Goal: Transaction & Acquisition: Purchase product/service

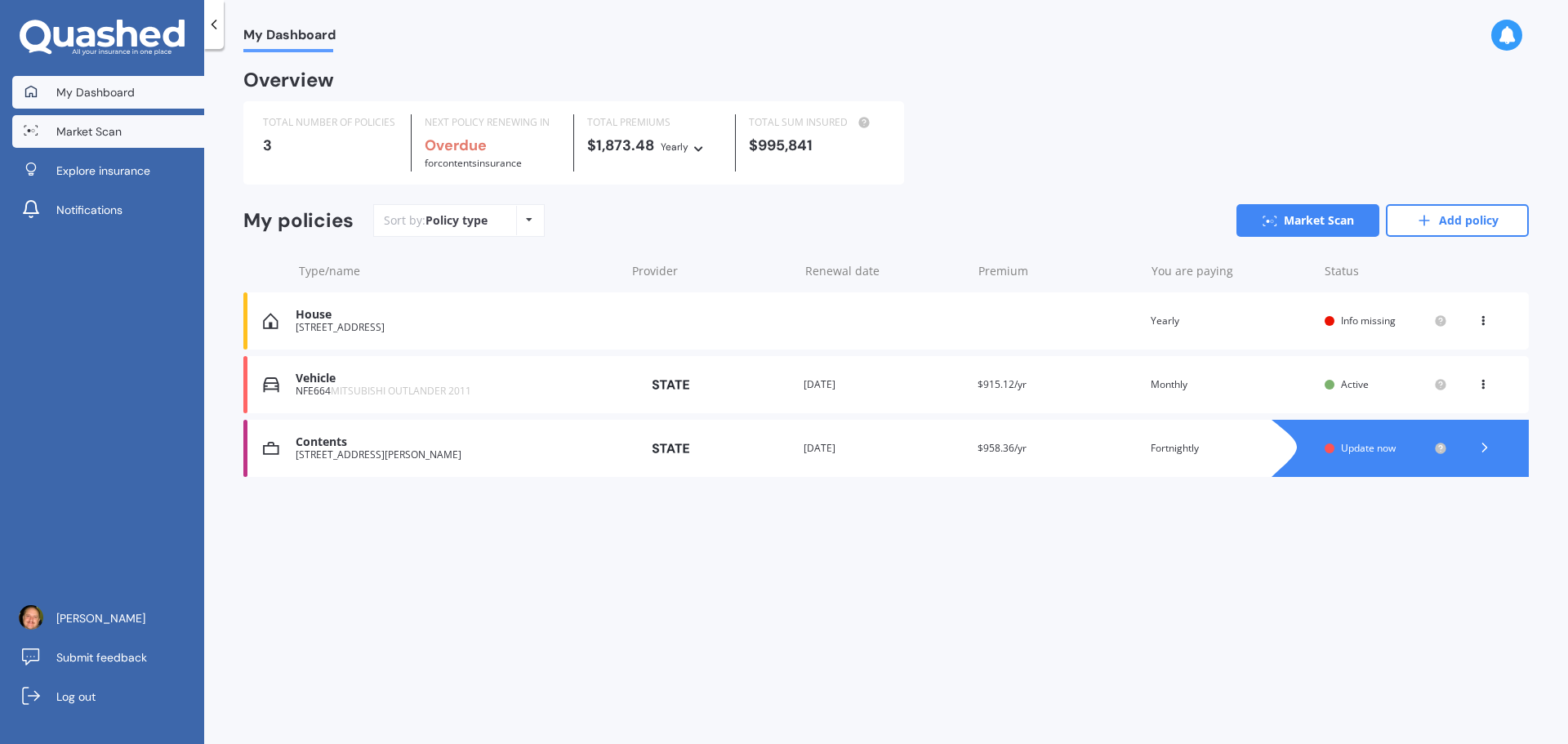
click at [116, 137] on span "Market Scan" at bounding box center [89, 131] width 65 height 16
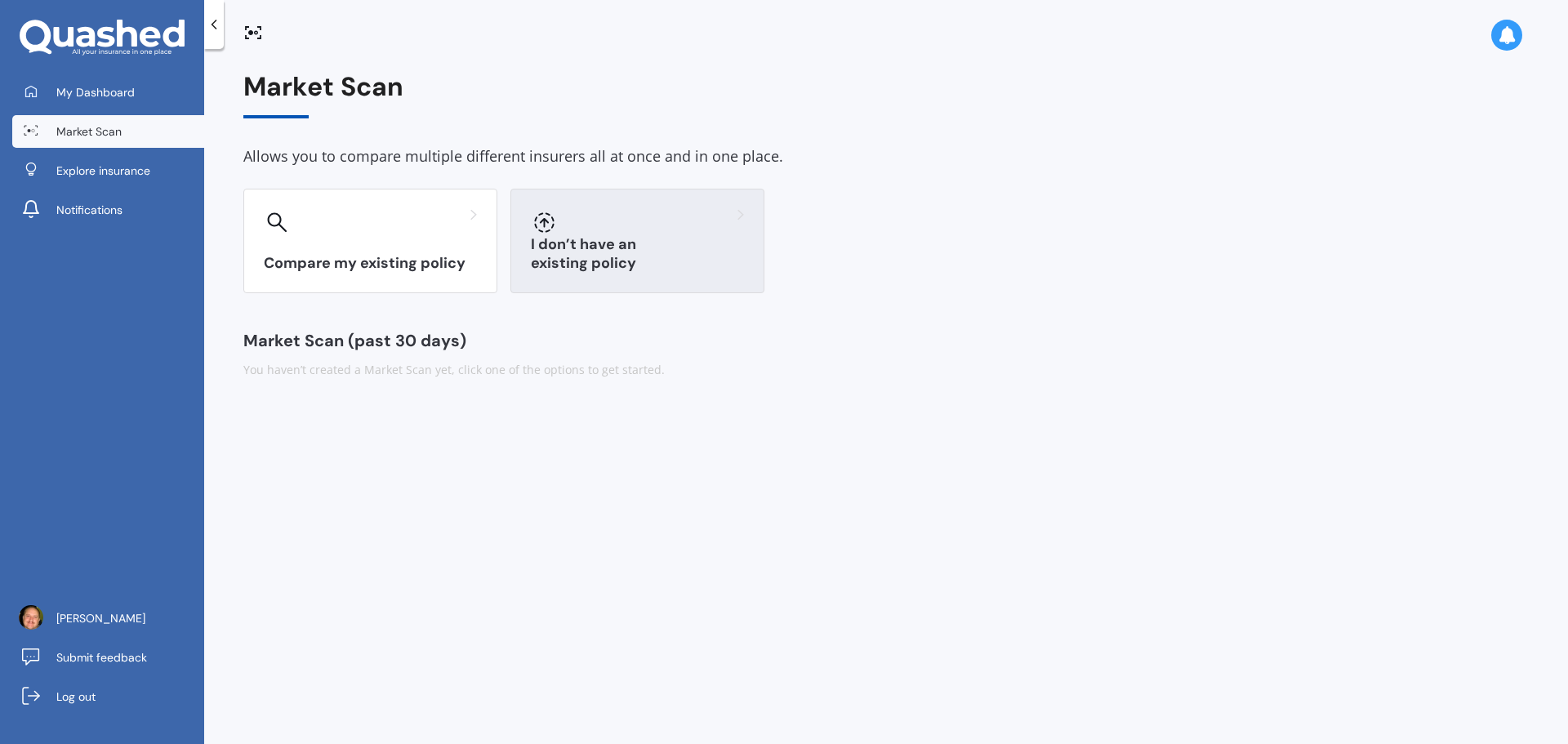
click at [602, 247] on div "I don’t have an existing policy" at bounding box center [637, 241] width 254 height 104
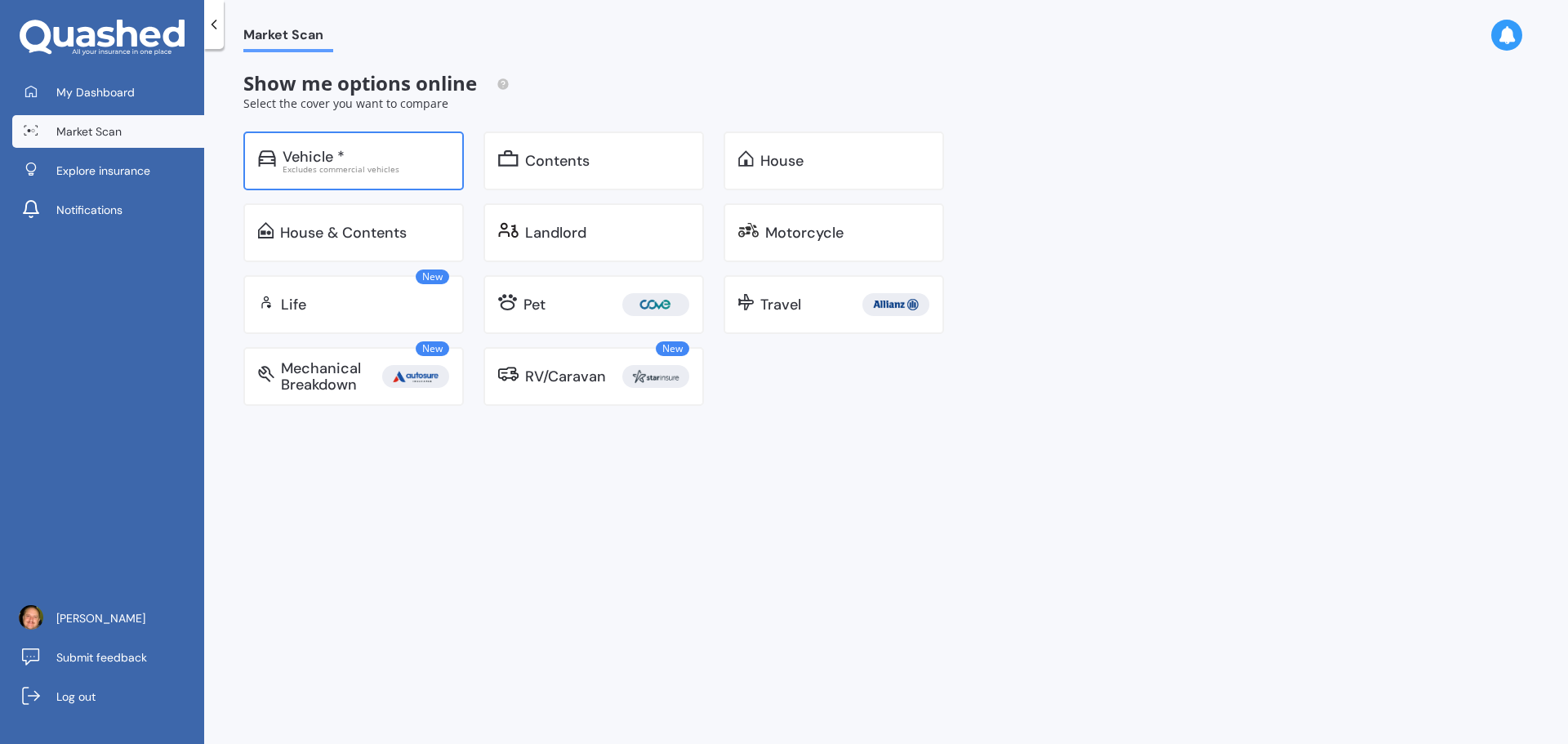
click at [308, 169] on div "Excludes commercial vehicles" at bounding box center [366, 170] width 167 height 9
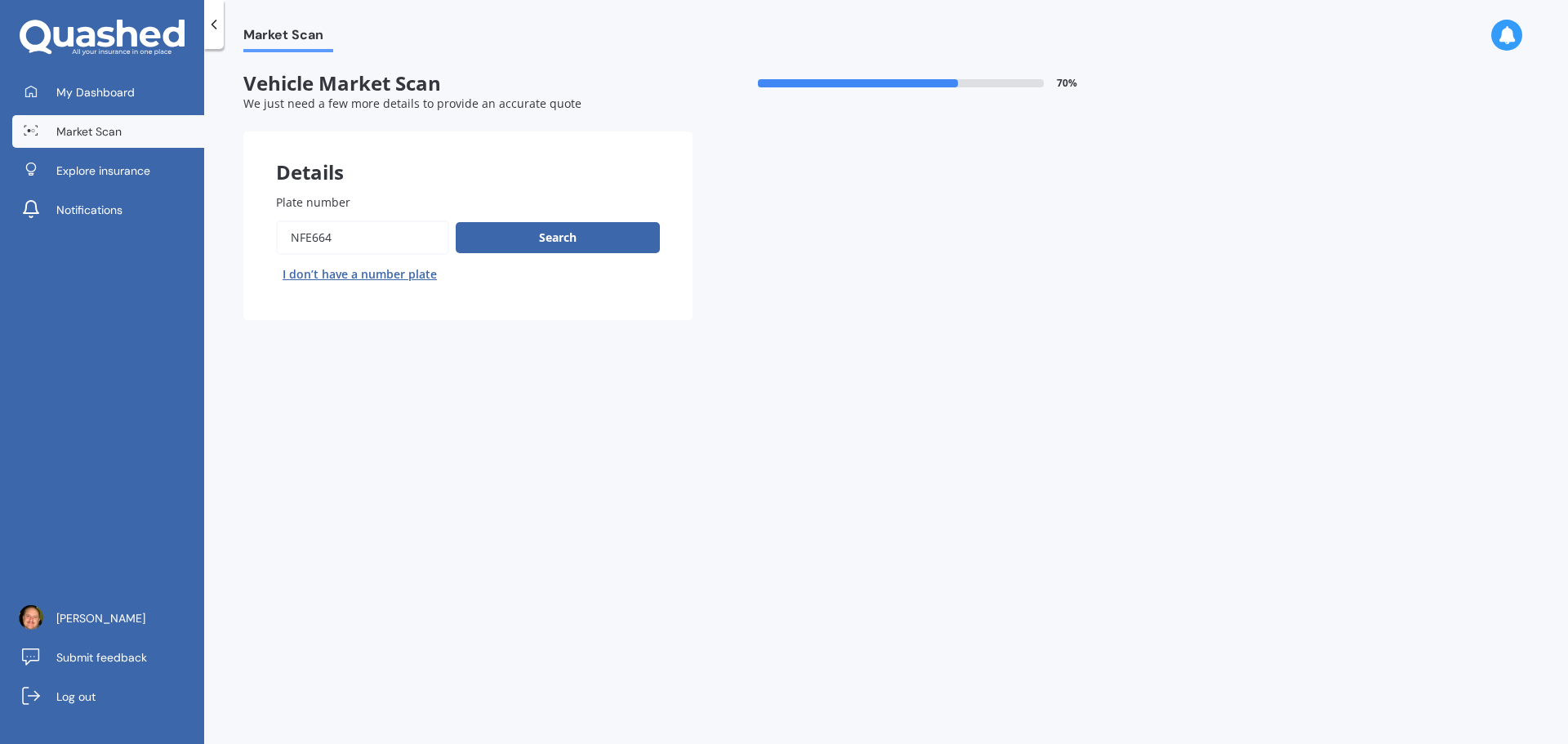
drag, startPoint x: 335, startPoint y: 241, endPoint x: 184, endPoint y: 241, distance: 151.0
click at [184, 241] on div "My Dashboard Market Scan Explore insurance Notifications [PERSON_NAME] Submit f…" at bounding box center [784, 372] width 1568 height 744
paste input "HDZ912"
type input "HDZ912"
click at [541, 238] on button "Search" at bounding box center [557, 237] width 204 height 31
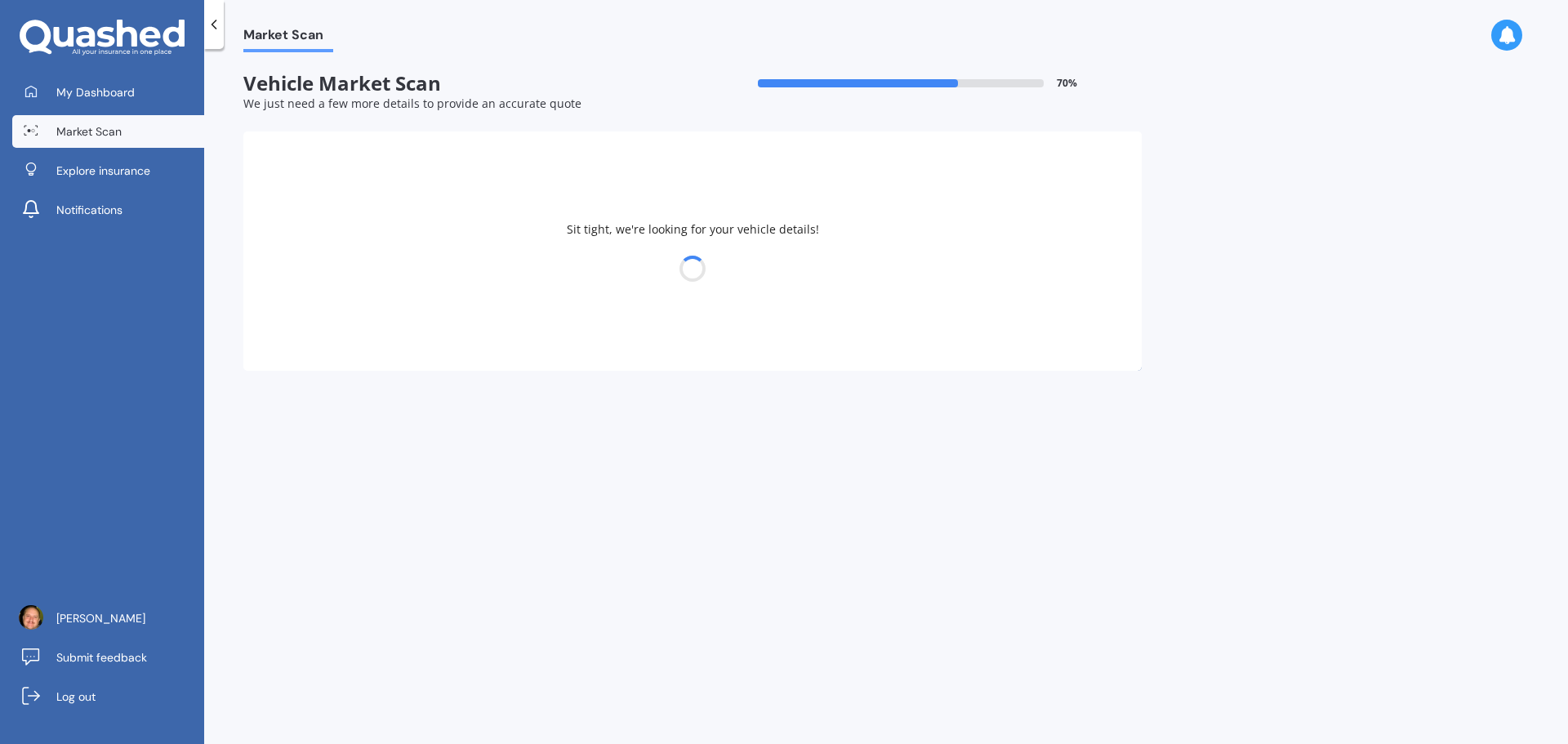
select select "TOYOTA"
select select "VITZ"
select select "18"
select select "08"
select select "1976"
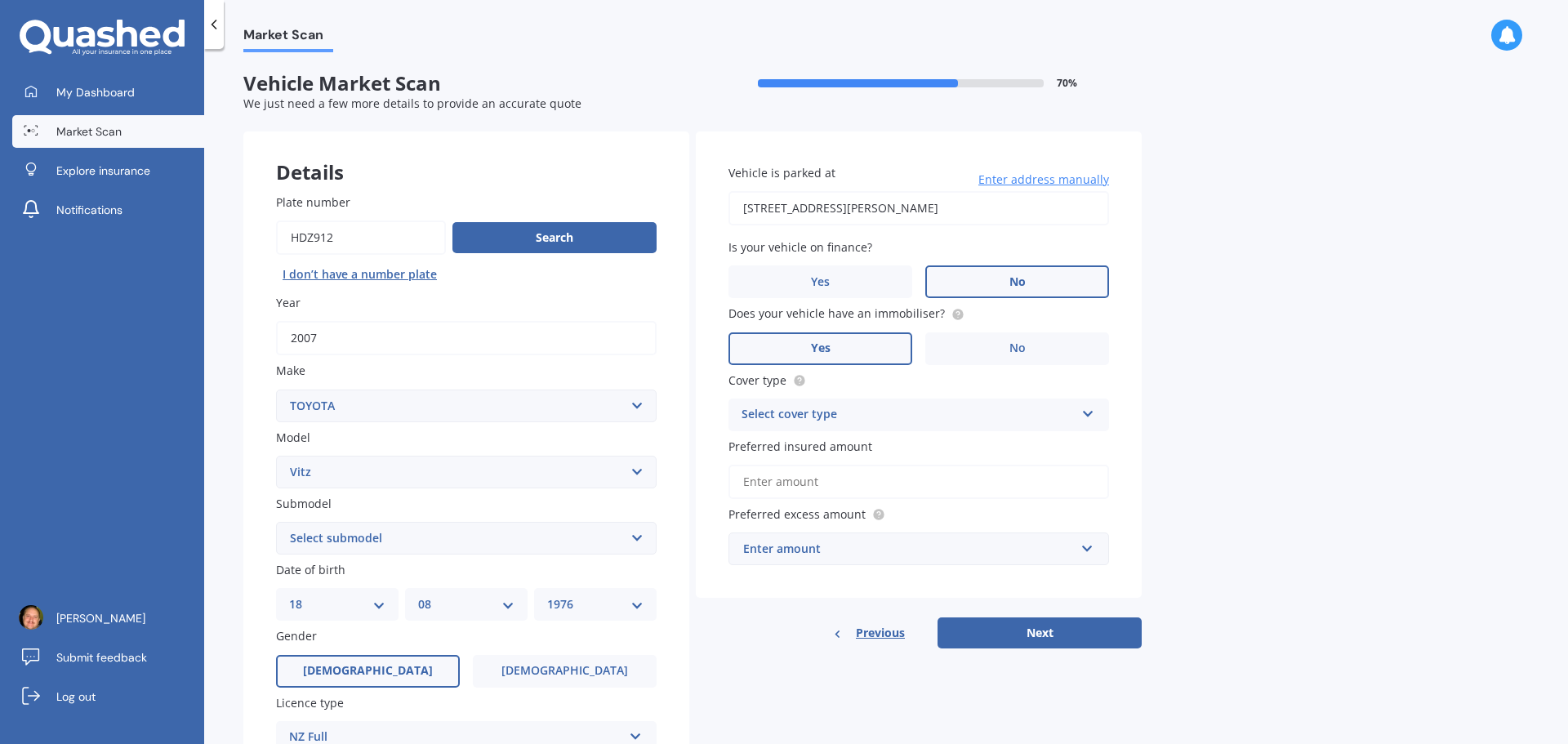
scroll to position [81, 0]
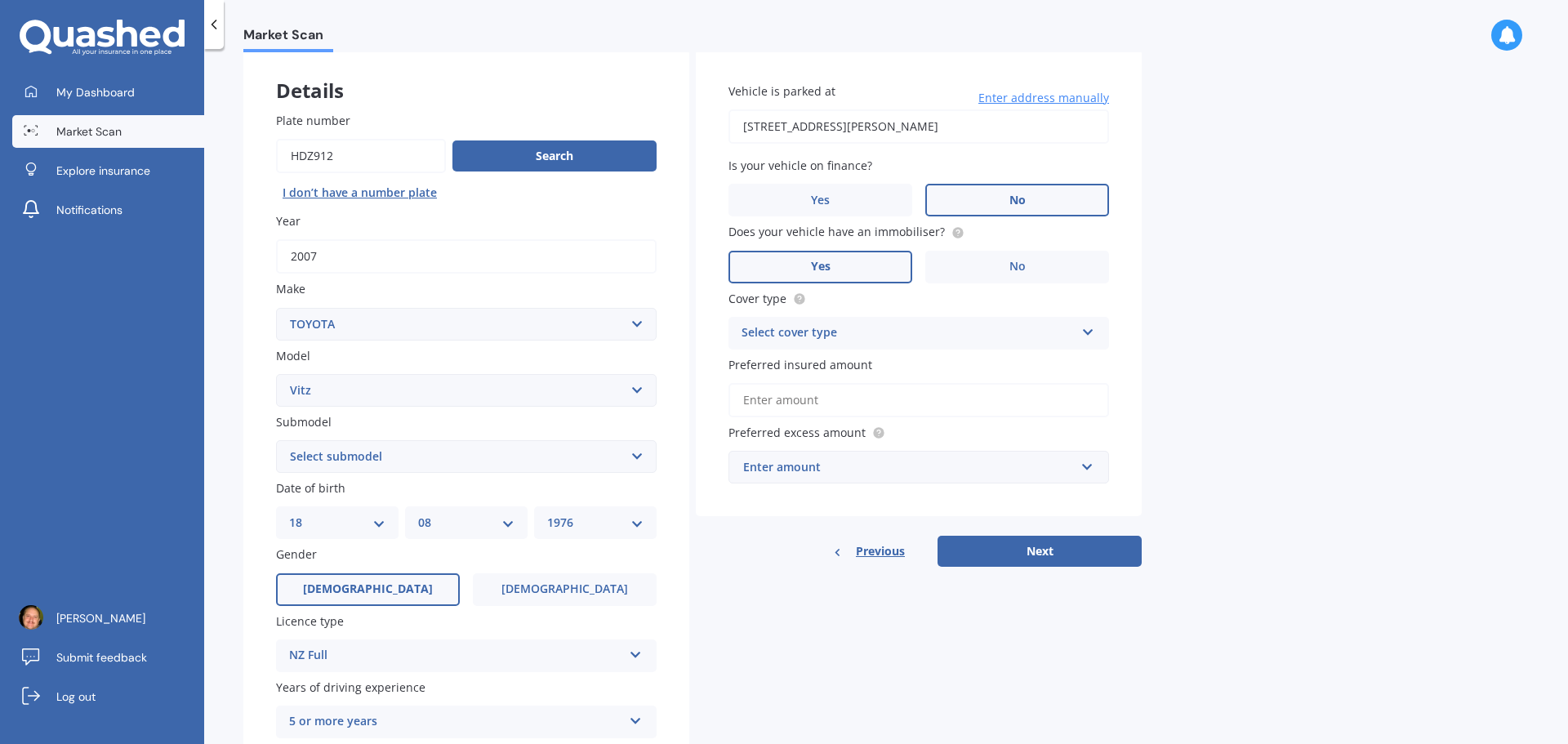
click at [443, 450] on select "Select submodel (All) Hybrid RS RS Turbo" at bounding box center [466, 456] width 380 height 33
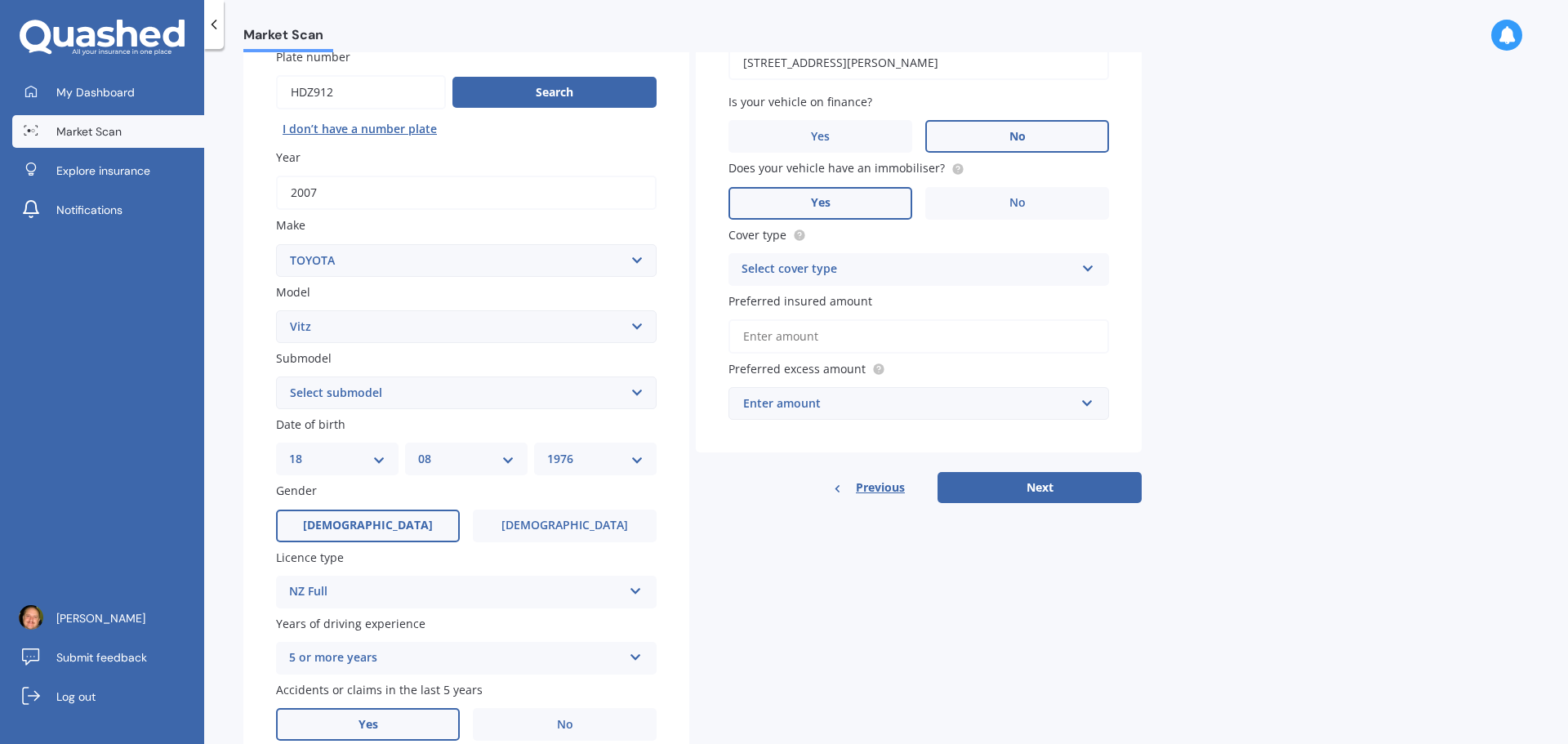
scroll to position [164, 0]
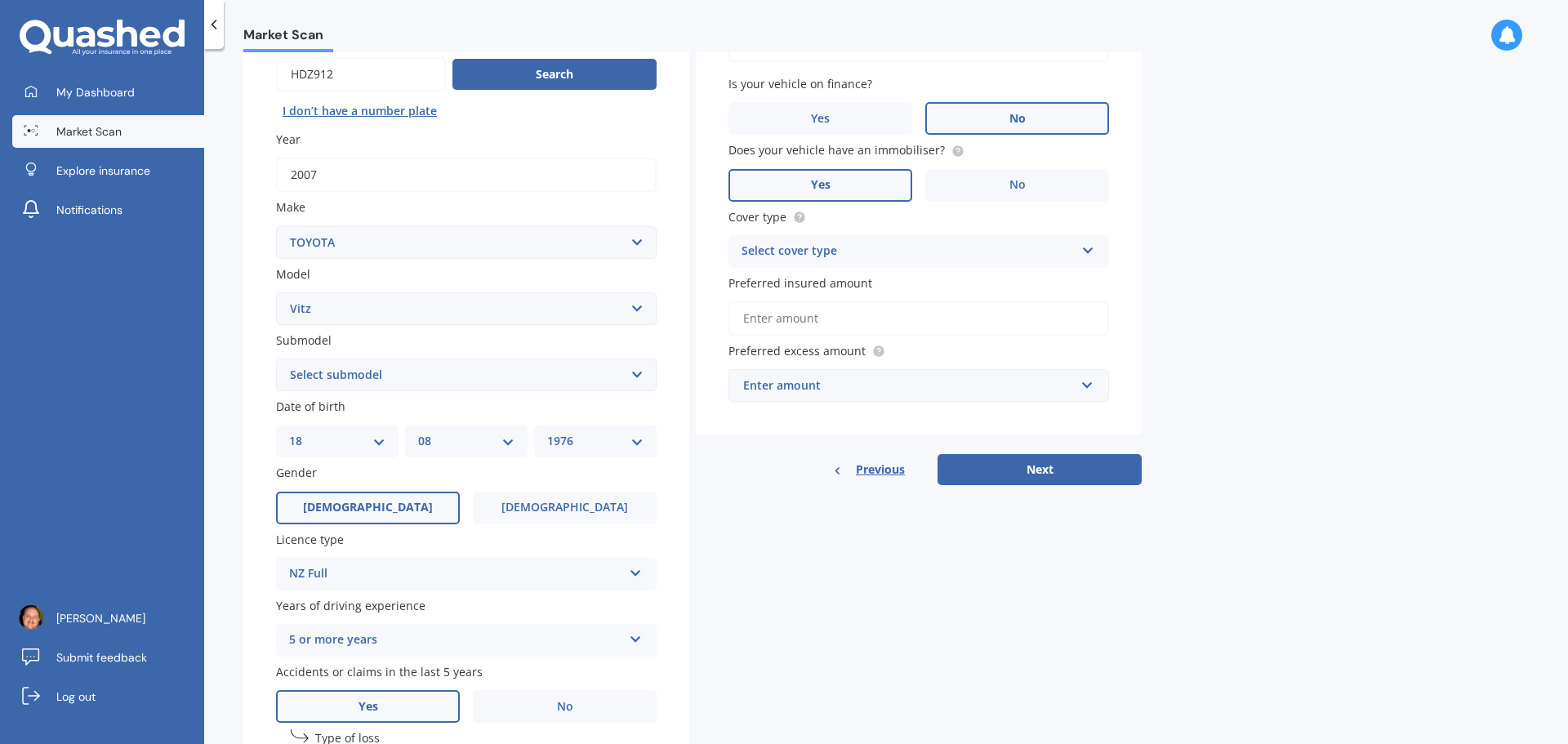
click at [426, 372] on select "Select submodel (All) Hybrid RS RS Turbo" at bounding box center [466, 375] width 380 height 33
select select "(ALL)"
click at [276, 359] on select "Select submodel (All) Hybrid RS RS Turbo" at bounding box center [466, 375] width 380 height 33
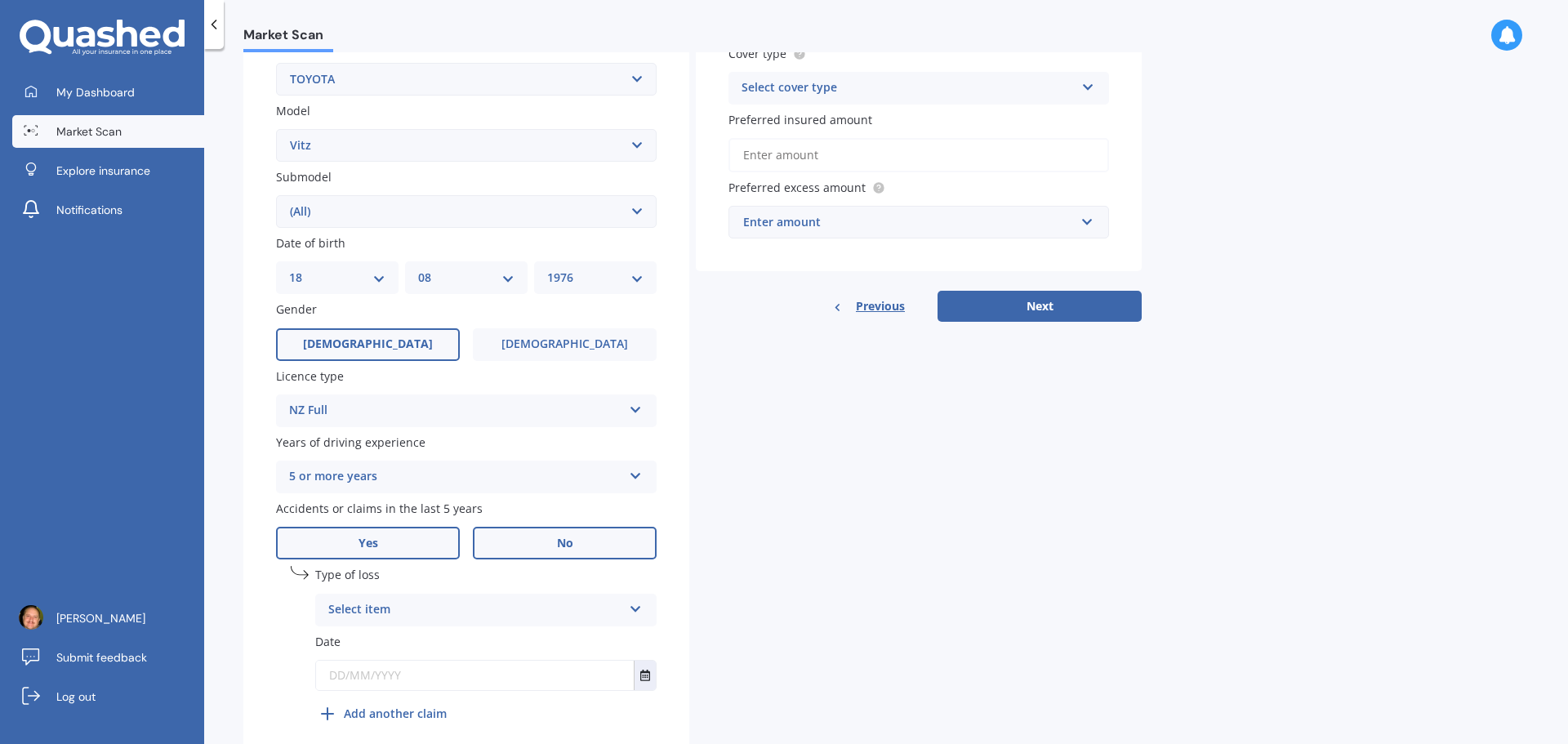
scroll to position [395, 0]
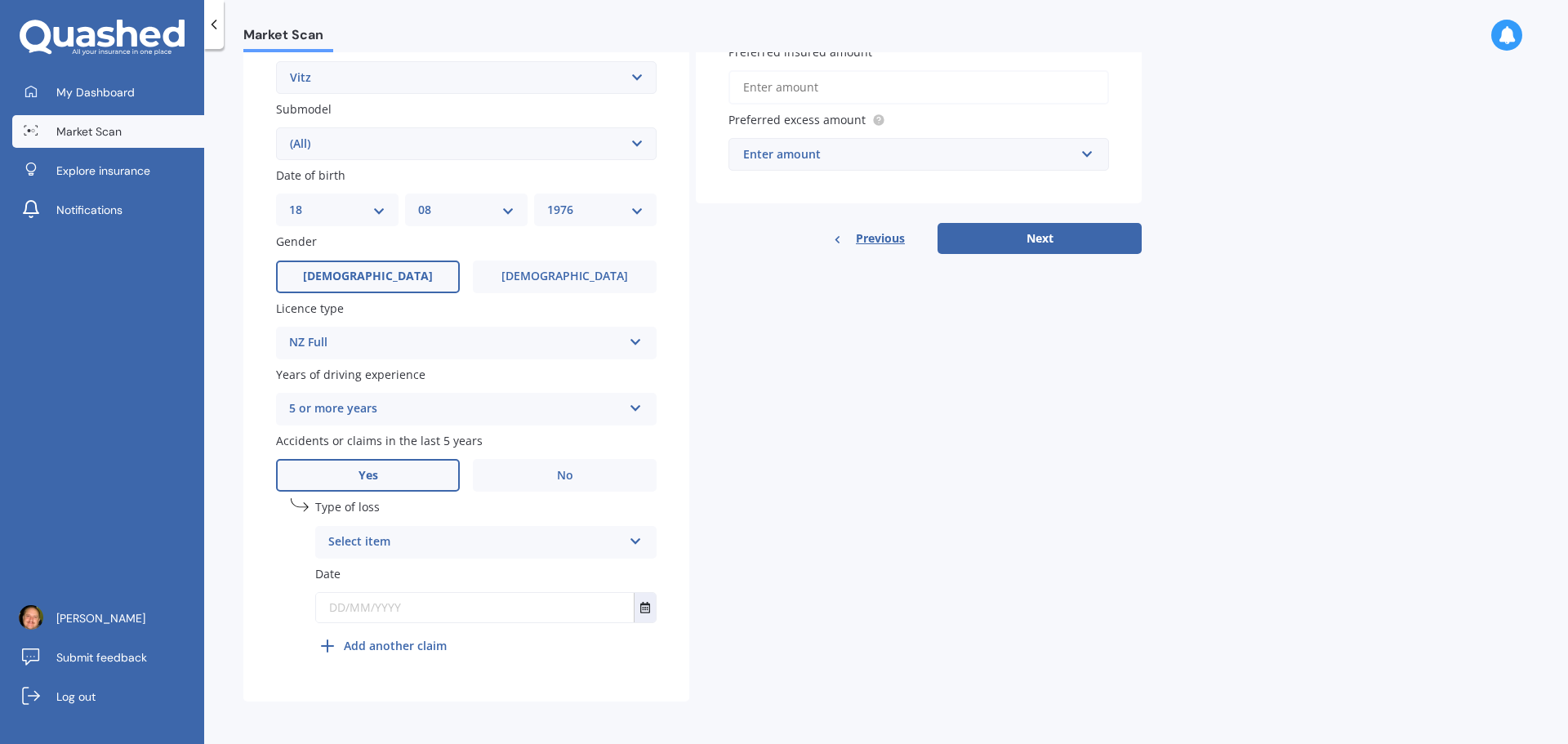
click at [495, 545] on div "Select item" at bounding box center [474, 542] width 294 height 20
click at [434, 575] on div "At fault accident" at bounding box center [486, 574] width 340 height 29
click at [446, 608] on input "text" at bounding box center [474, 607] width 318 height 29
click at [643, 606] on icon "Select date" at bounding box center [645, 607] width 9 height 11
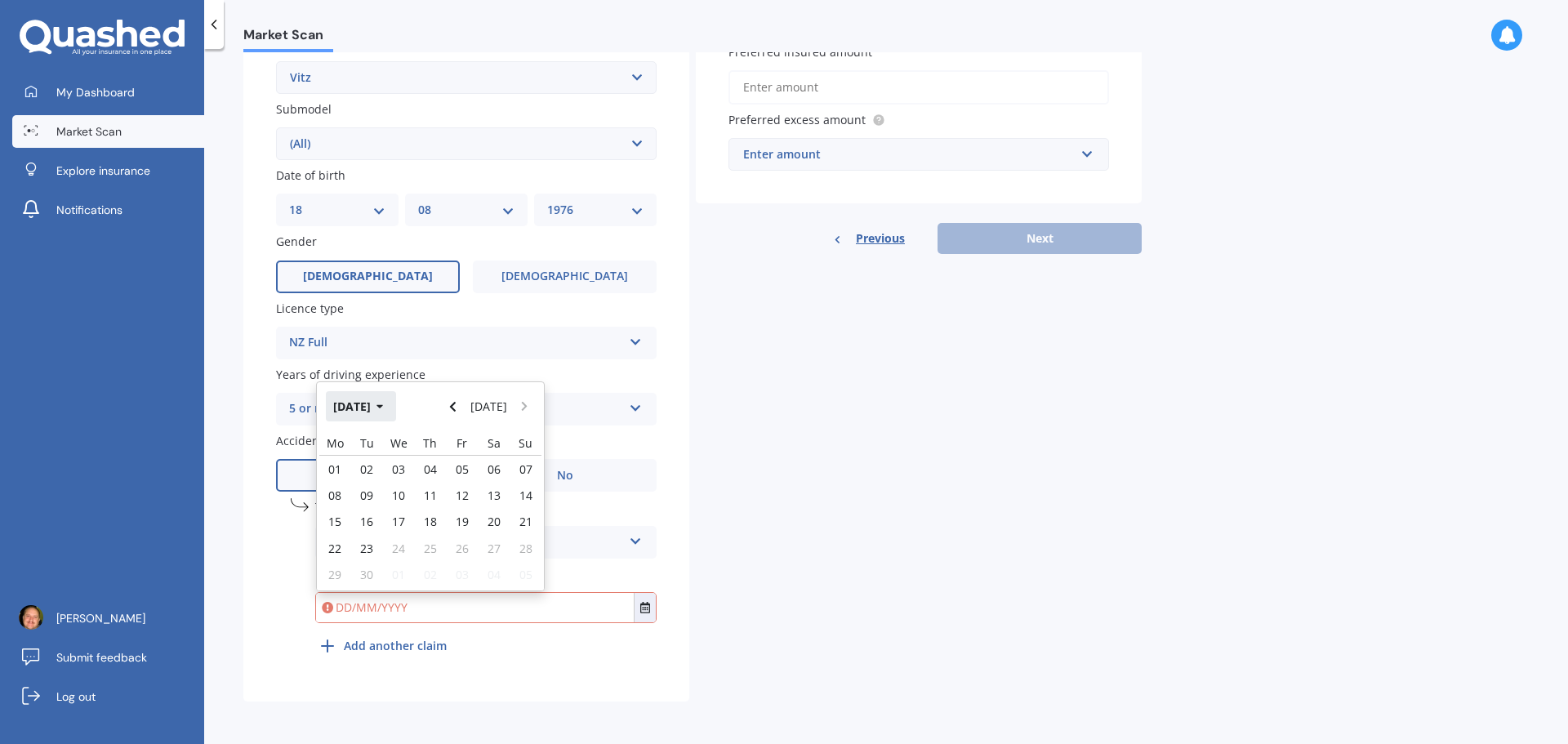
click at [384, 408] on icon "button" at bounding box center [380, 406] width 8 height 11
click at [400, 461] on span "Feb" at bounding box center [402, 458] width 20 height 15
click at [384, 408] on icon "button" at bounding box center [380, 406] width 8 height 11
click at [363, 408] on button "2025" at bounding box center [355, 406] width 59 height 29
click at [418, 506] on div "2024" at bounding box center [402, 509] width 56 height 51
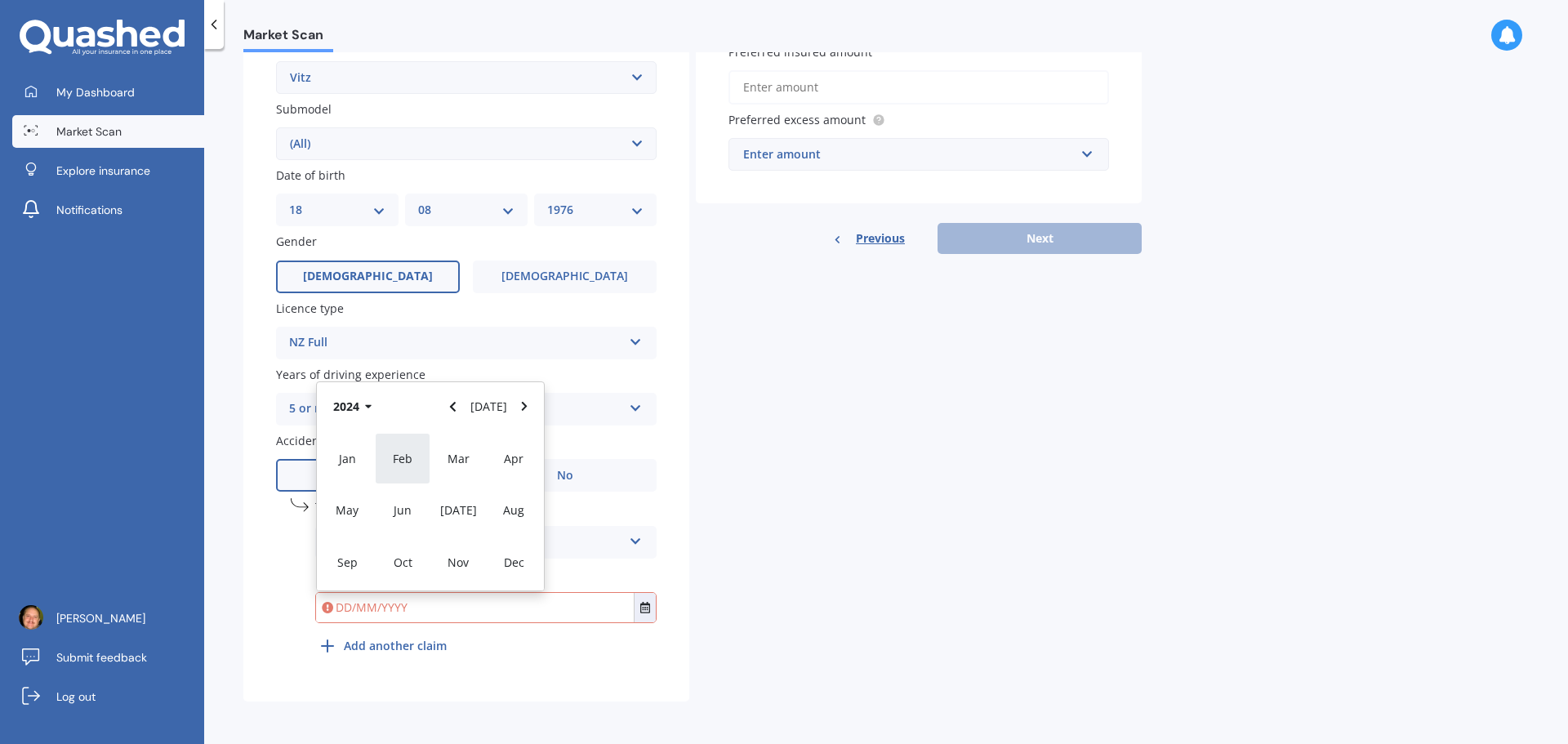
click at [407, 464] on span "Feb" at bounding box center [402, 458] width 20 height 15
click at [432, 492] on span "08" at bounding box center [430, 495] width 13 height 15
type input "[DATE]"
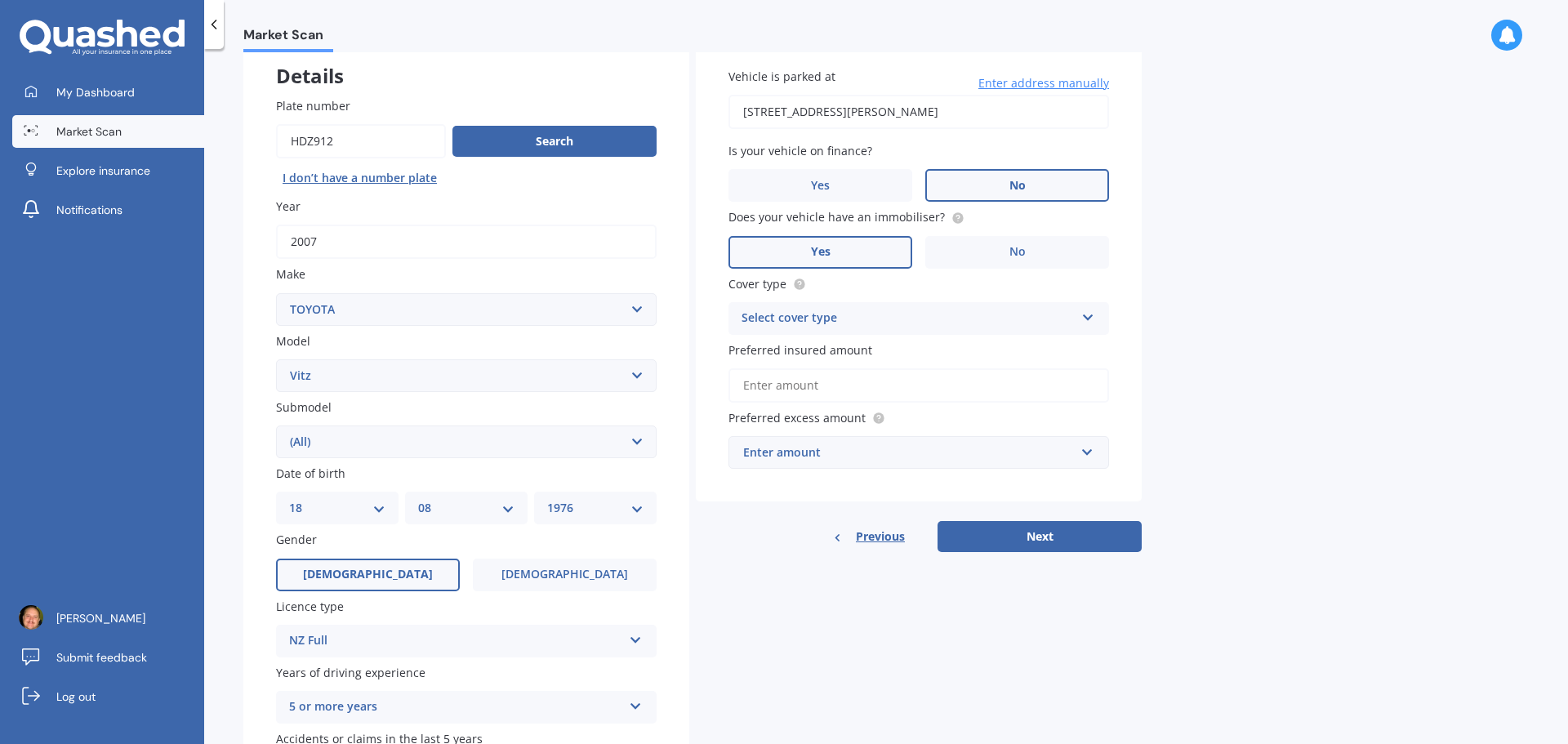
scroll to position [68, 0]
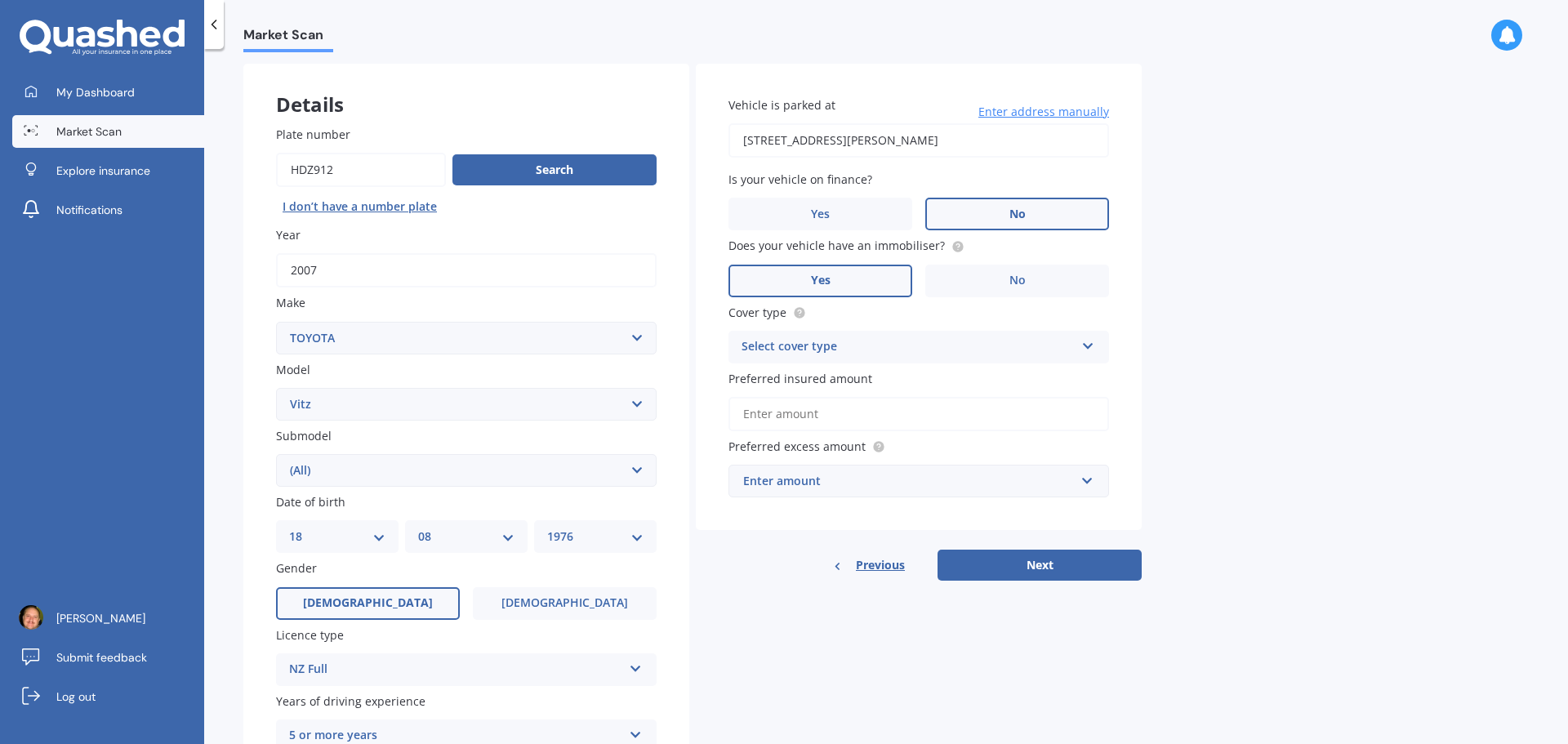
drag, startPoint x: 974, startPoint y: 142, endPoint x: 683, endPoint y: 142, distance: 291.0
click at [683, 142] on div "Details Plate number Search I don’t have a number plate Year [DATE] Make Select…" at bounding box center [692, 545] width 898 height 964
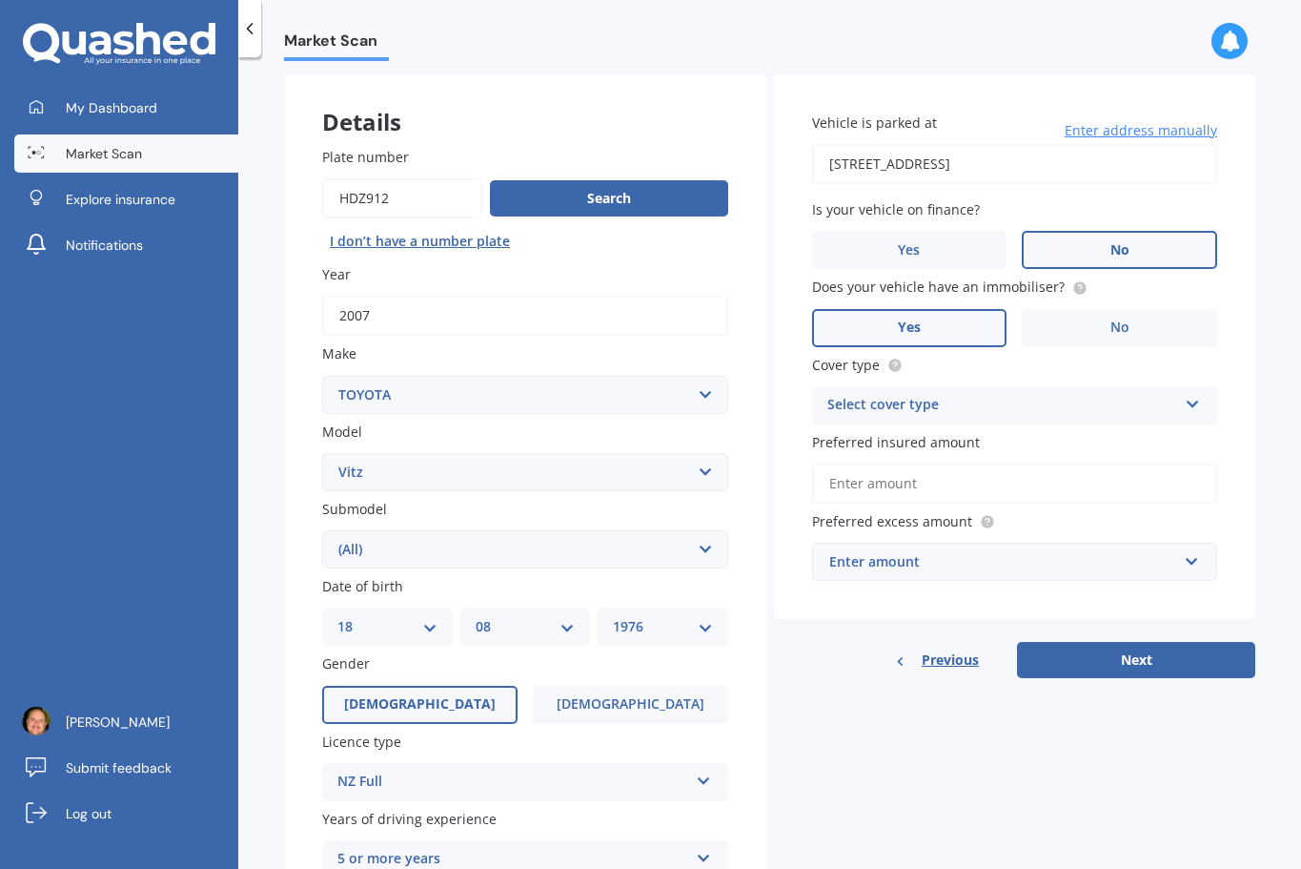
click at [1079, 174] on input "[STREET_ADDRESS]" at bounding box center [1015, 164] width 406 height 40
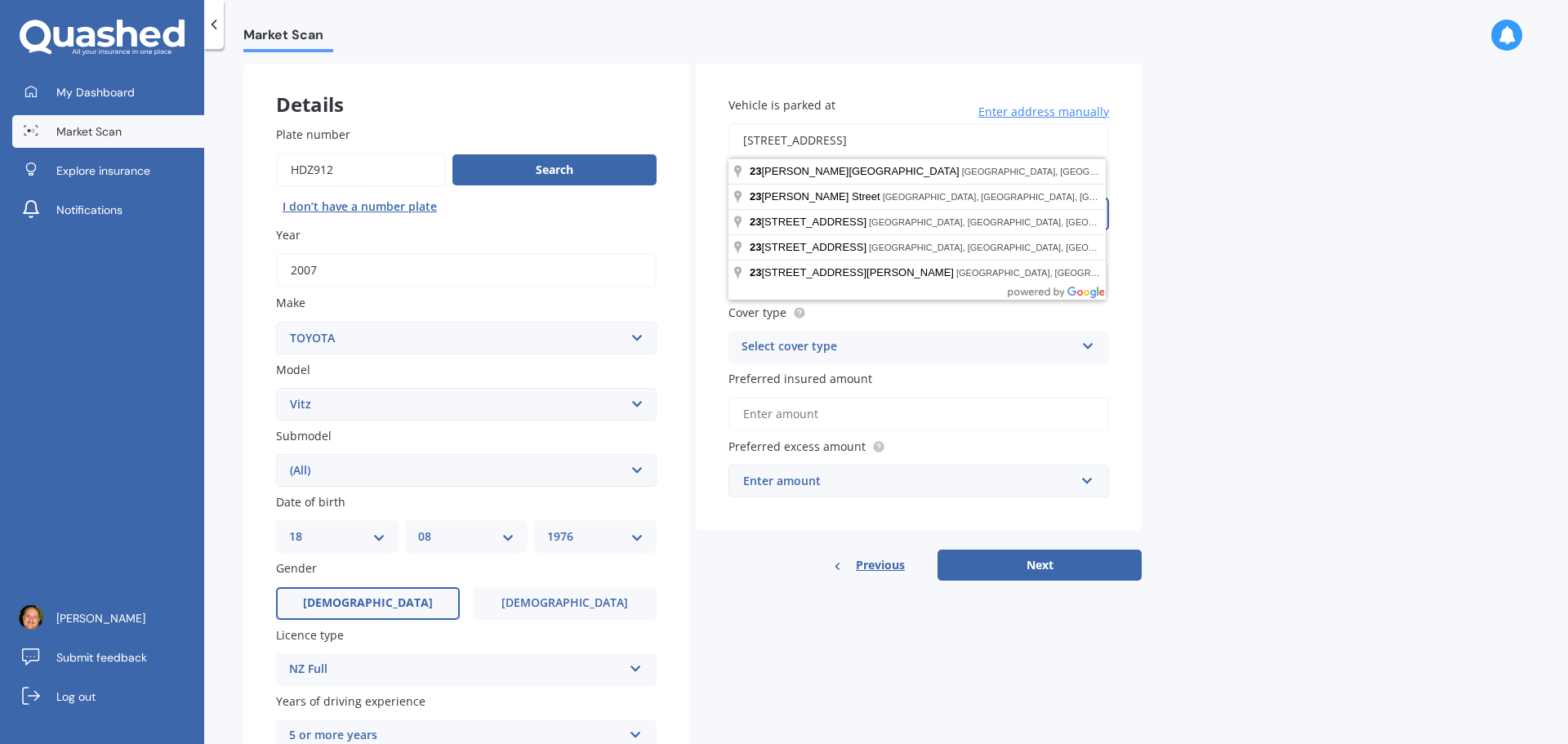
drag, startPoint x: 977, startPoint y: 141, endPoint x: 850, endPoint y: 147, distance: 127.1
click at [850, 147] on input "[STREET_ADDRESS]" at bounding box center [918, 140] width 380 height 34
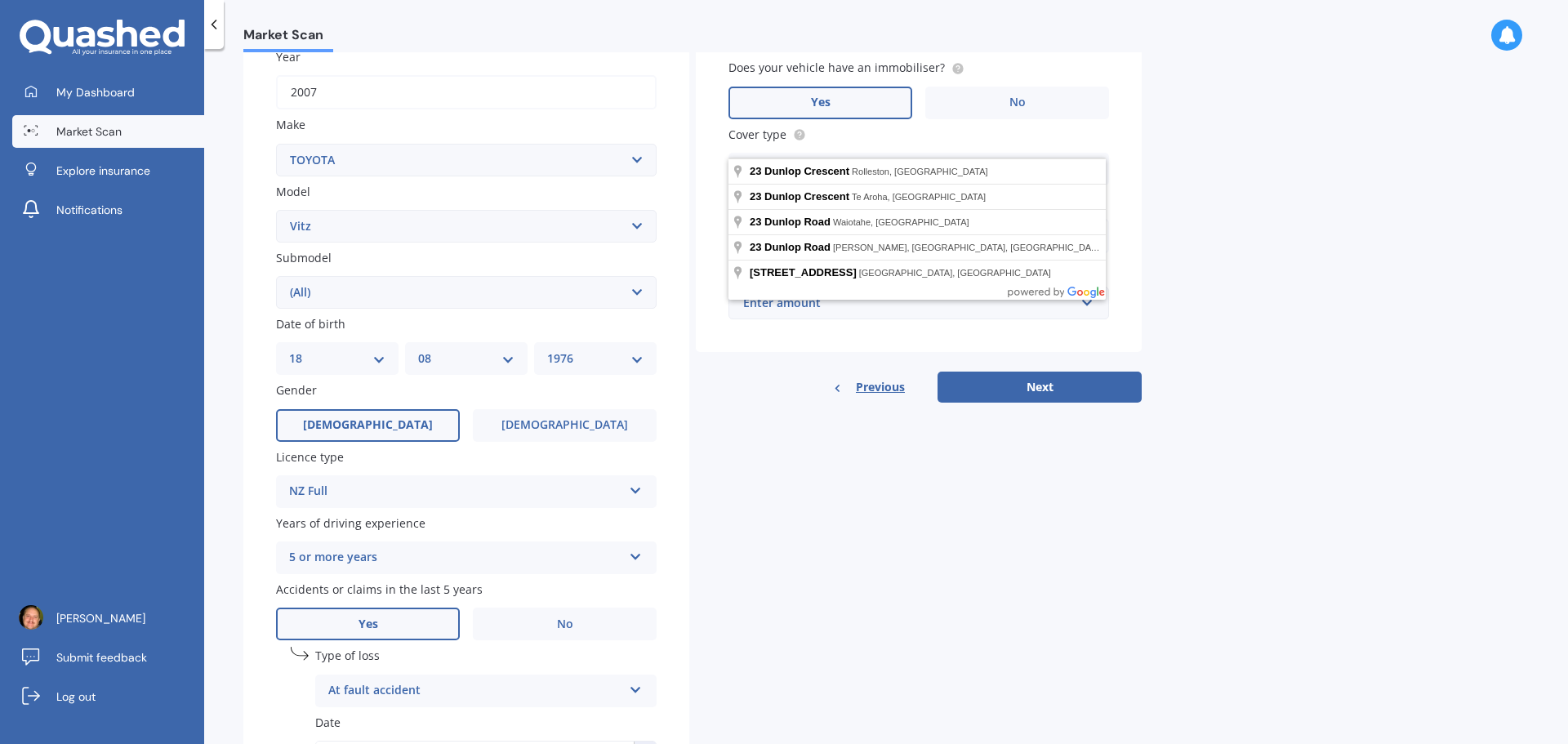
scroll to position [231, 0]
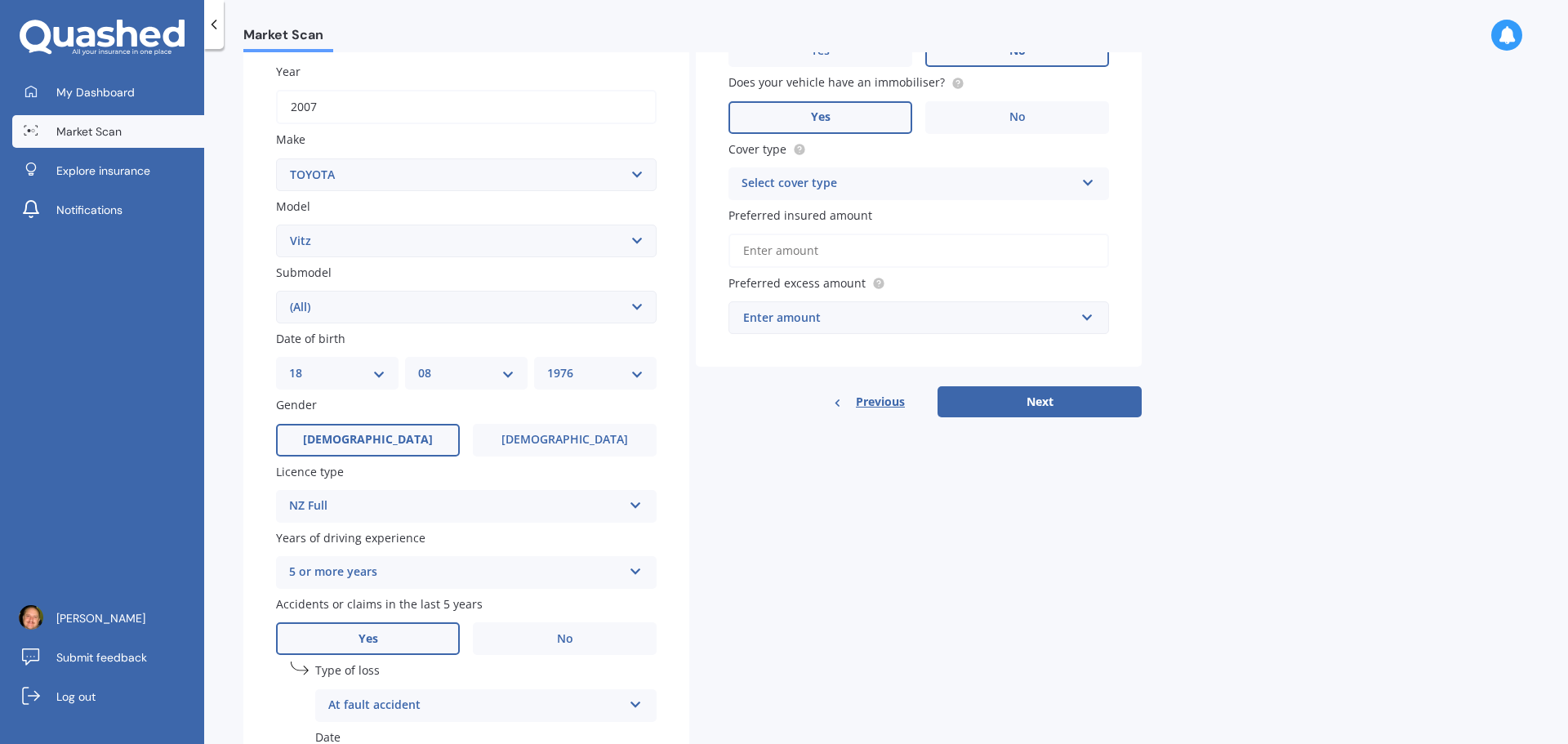
type input "[STREET_ADDRESS]"
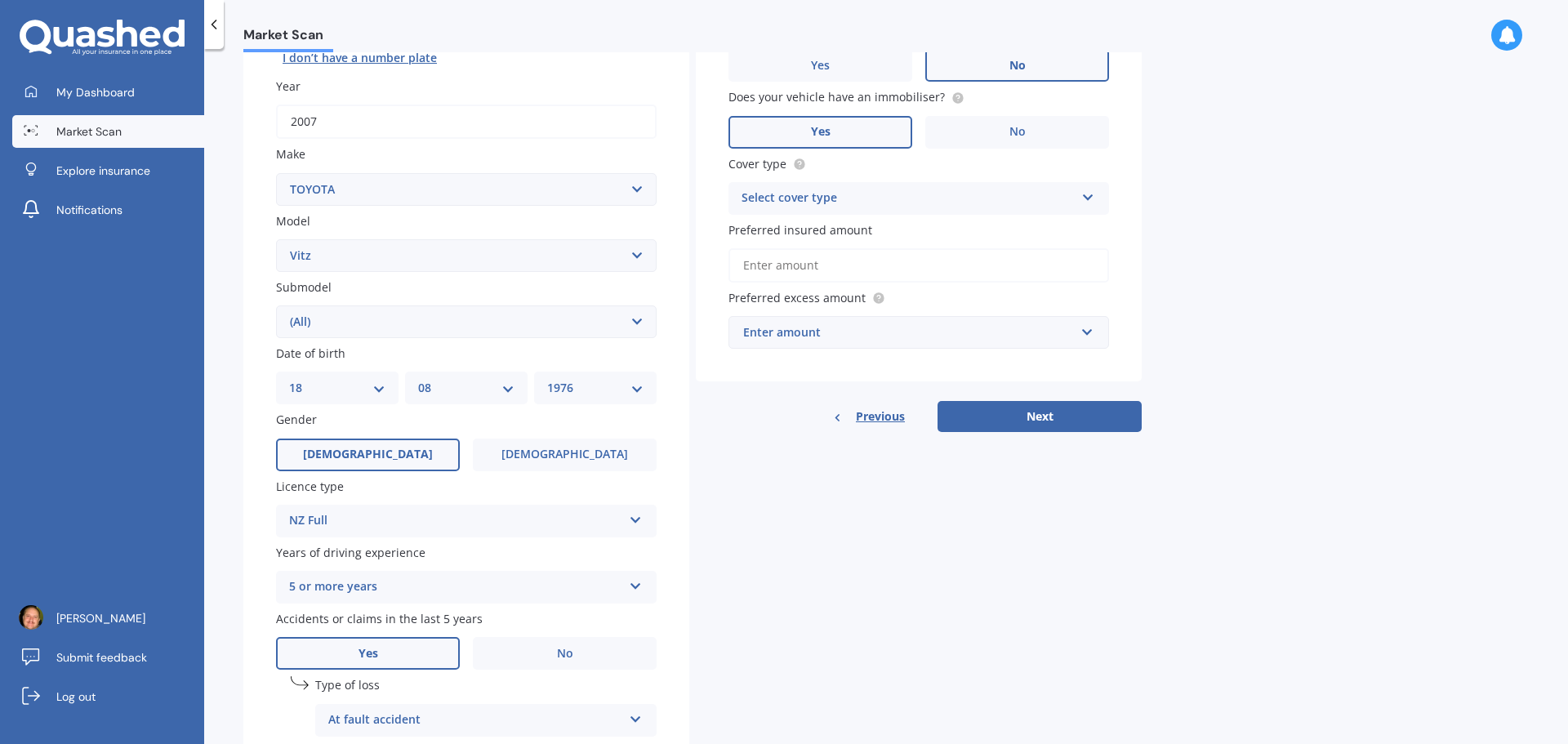
scroll to position [245, 0]
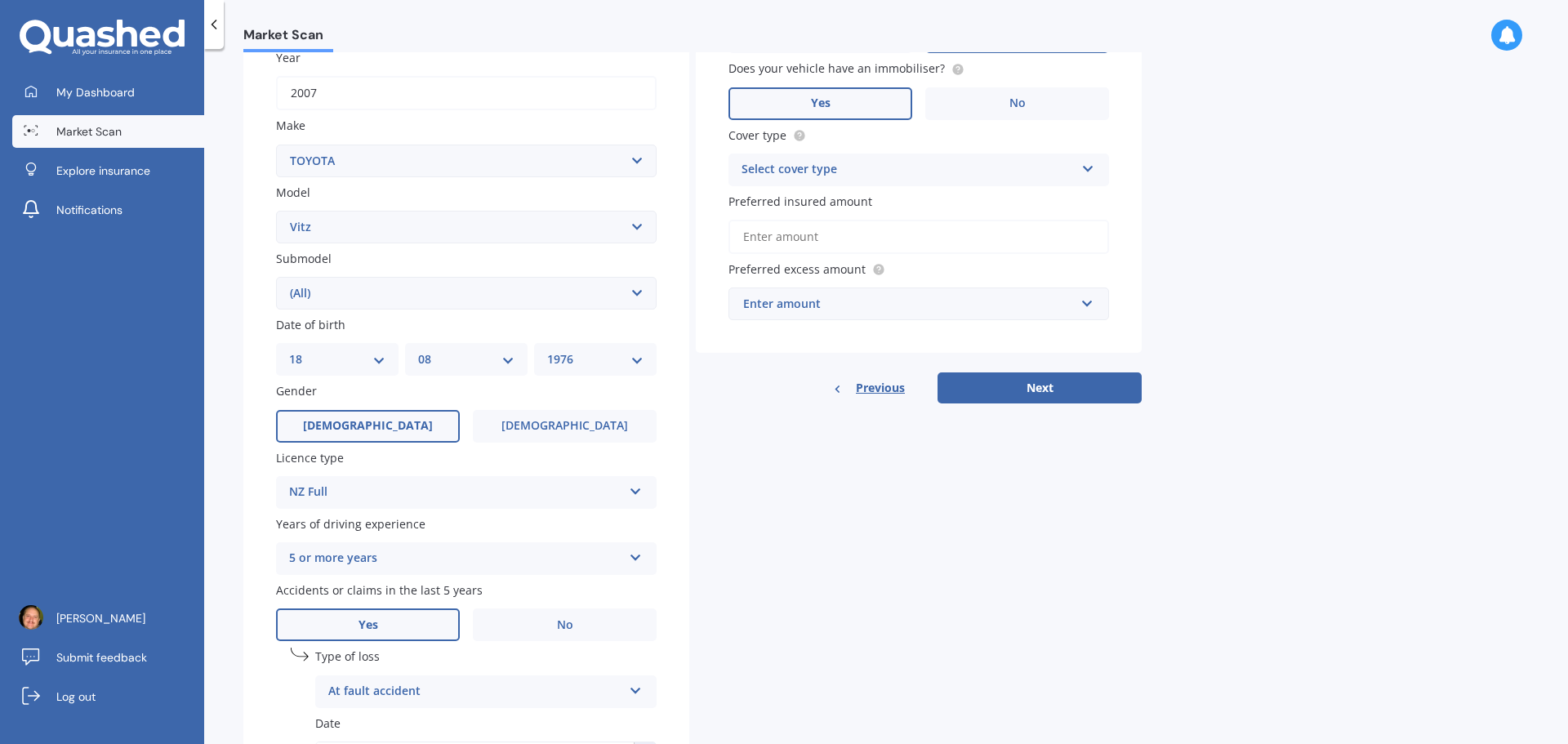
click at [1087, 163] on icon at bounding box center [1088, 165] width 14 height 11
click at [801, 199] on span "Comprehensive" at bounding box center [785, 201] width 86 height 15
click at [858, 241] on input "Preferred insured amount" at bounding box center [918, 236] width 380 height 34
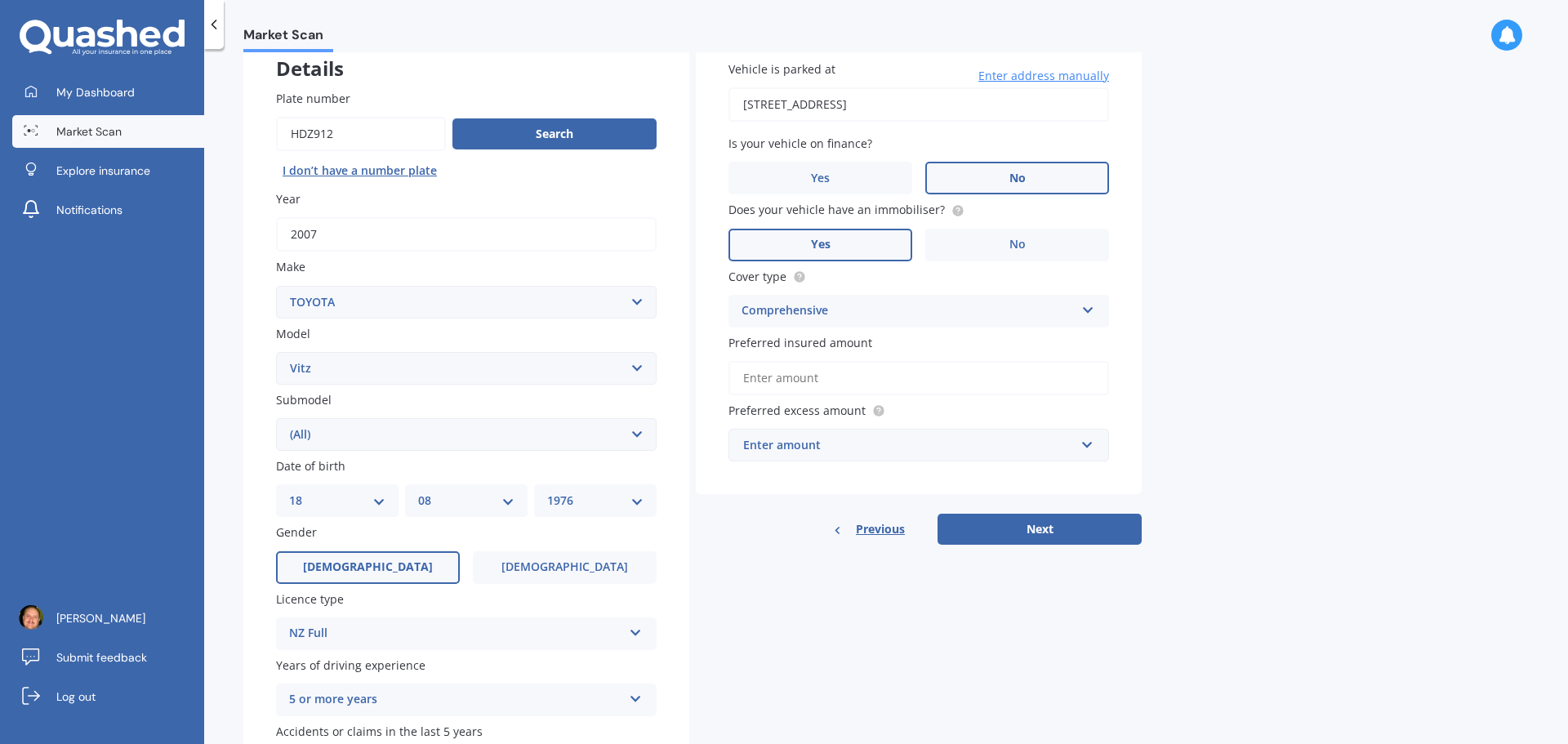
scroll to position [81, 0]
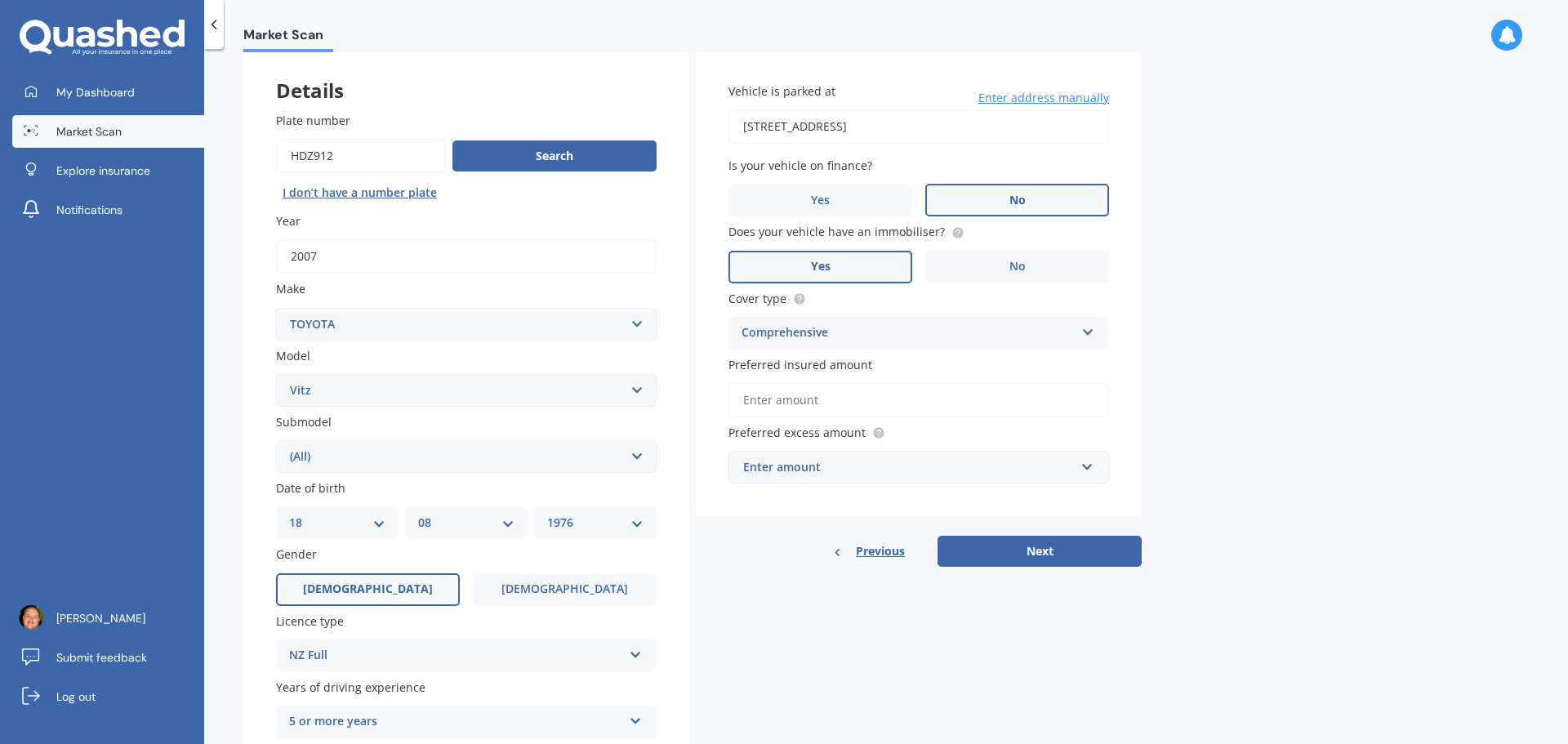
drag, startPoint x: 341, startPoint y: 162, endPoint x: 289, endPoint y: 162, distance: 52.0
click at [289, 162] on input "Plate number" at bounding box center [361, 156] width 170 height 34
click at [807, 401] on input "Preferred insured amount" at bounding box center [918, 400] width 380 height 34
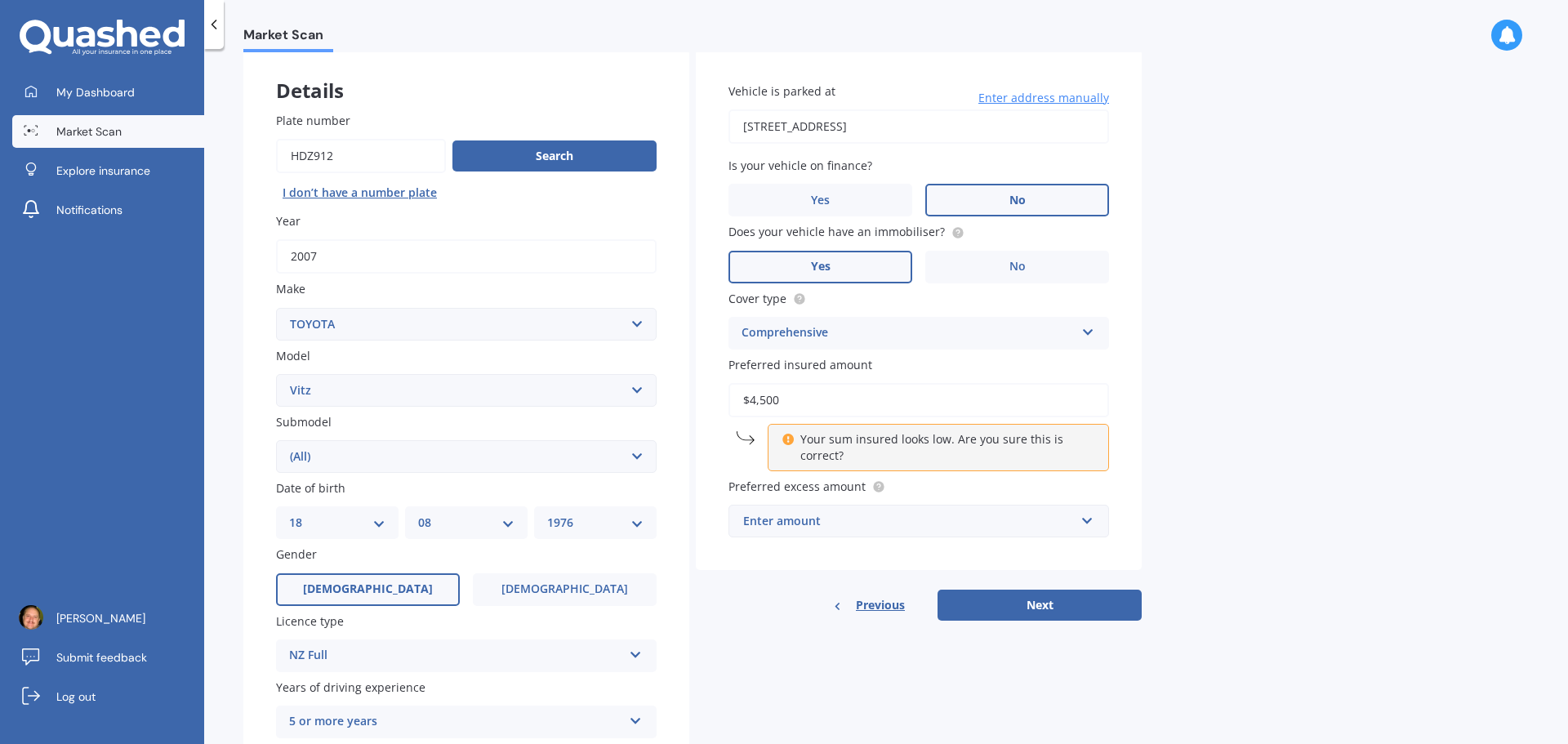
type input "$4,500"
click at [1254, 283] on div "Market Scan Vehicle Market Scan 70 % We just need a few more details to provide…" at bounding box center [885, 399] width 1363 height 694
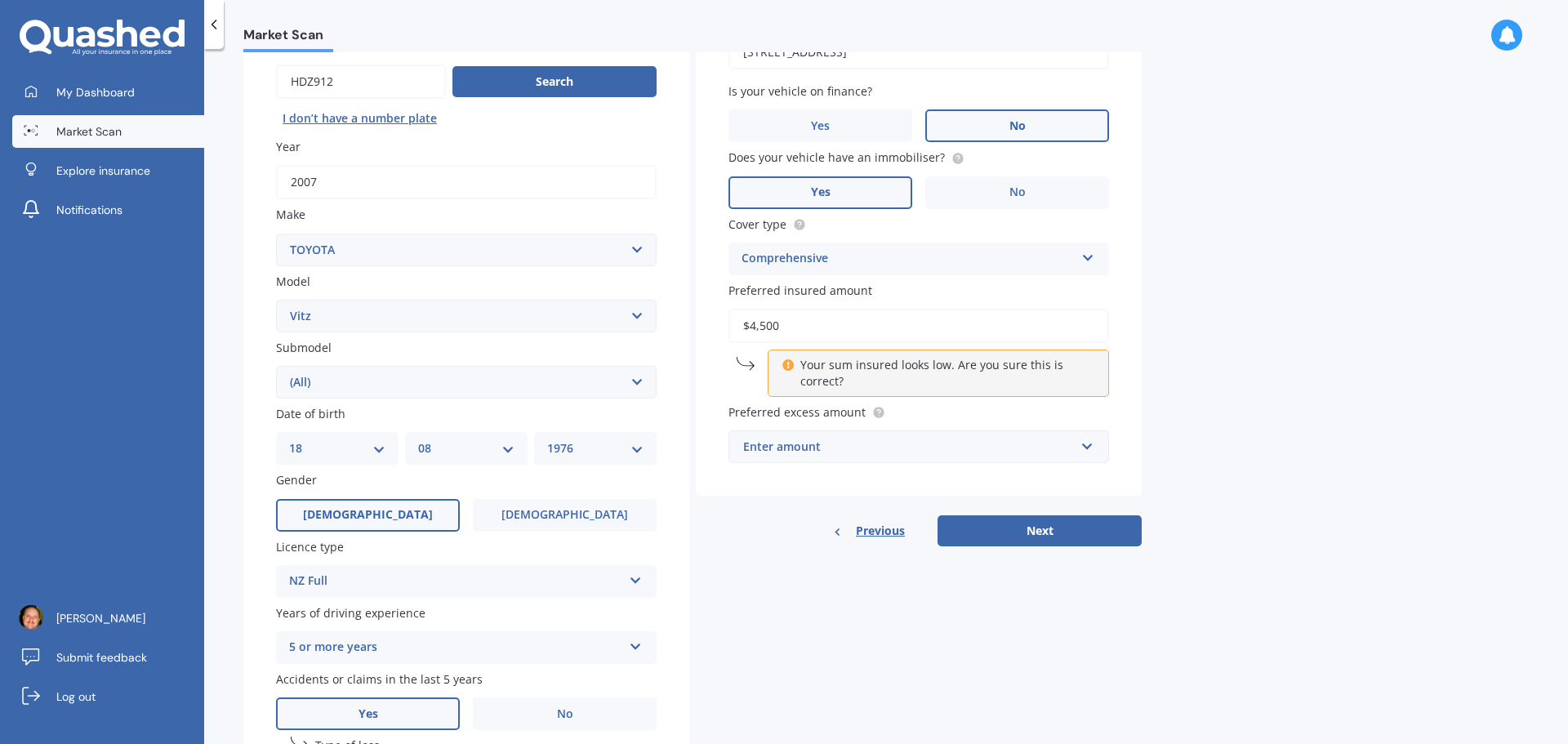
scroll to position [164, 0]
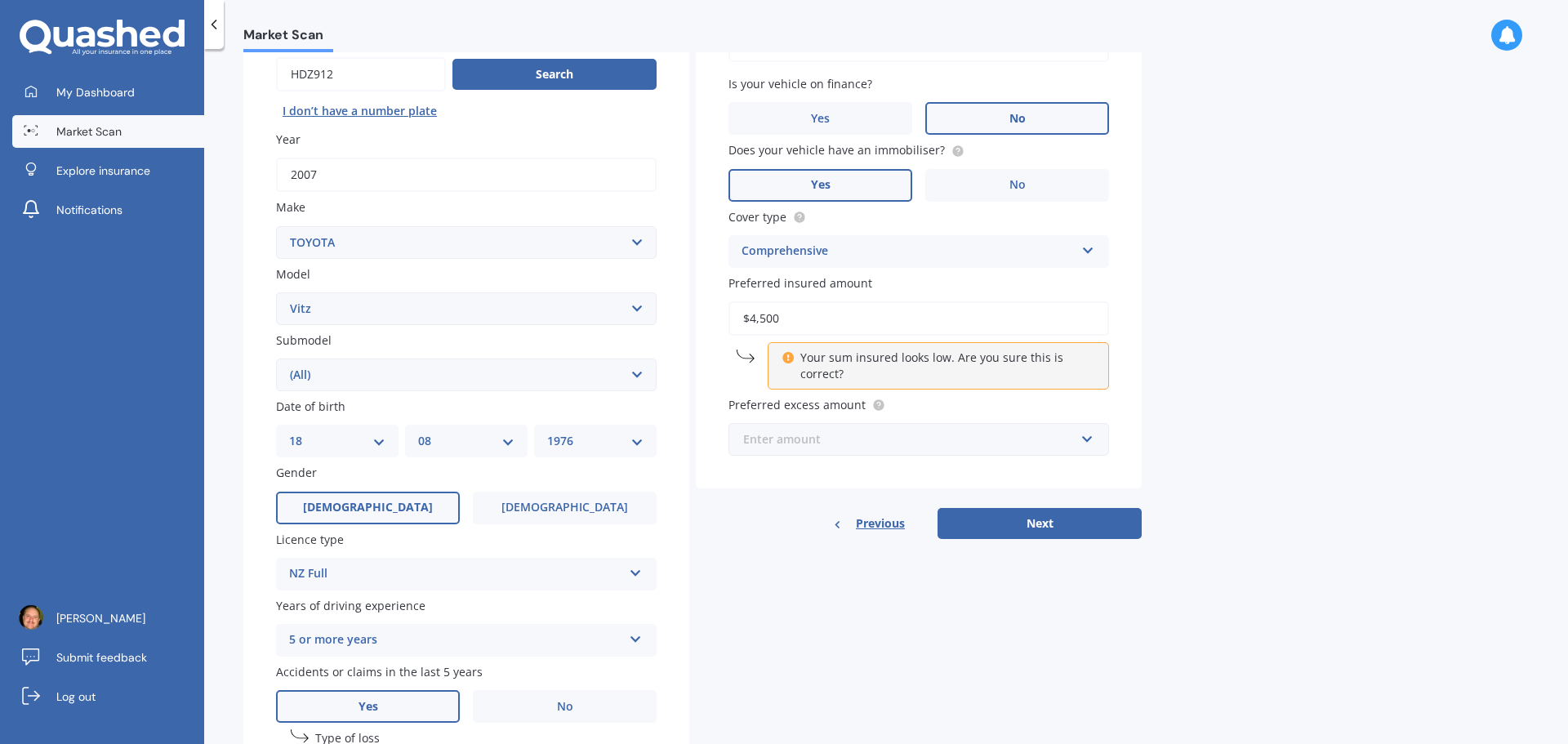
click at [1091, 440] on input "text" at bounding box center [912, 439] width 366 height 31
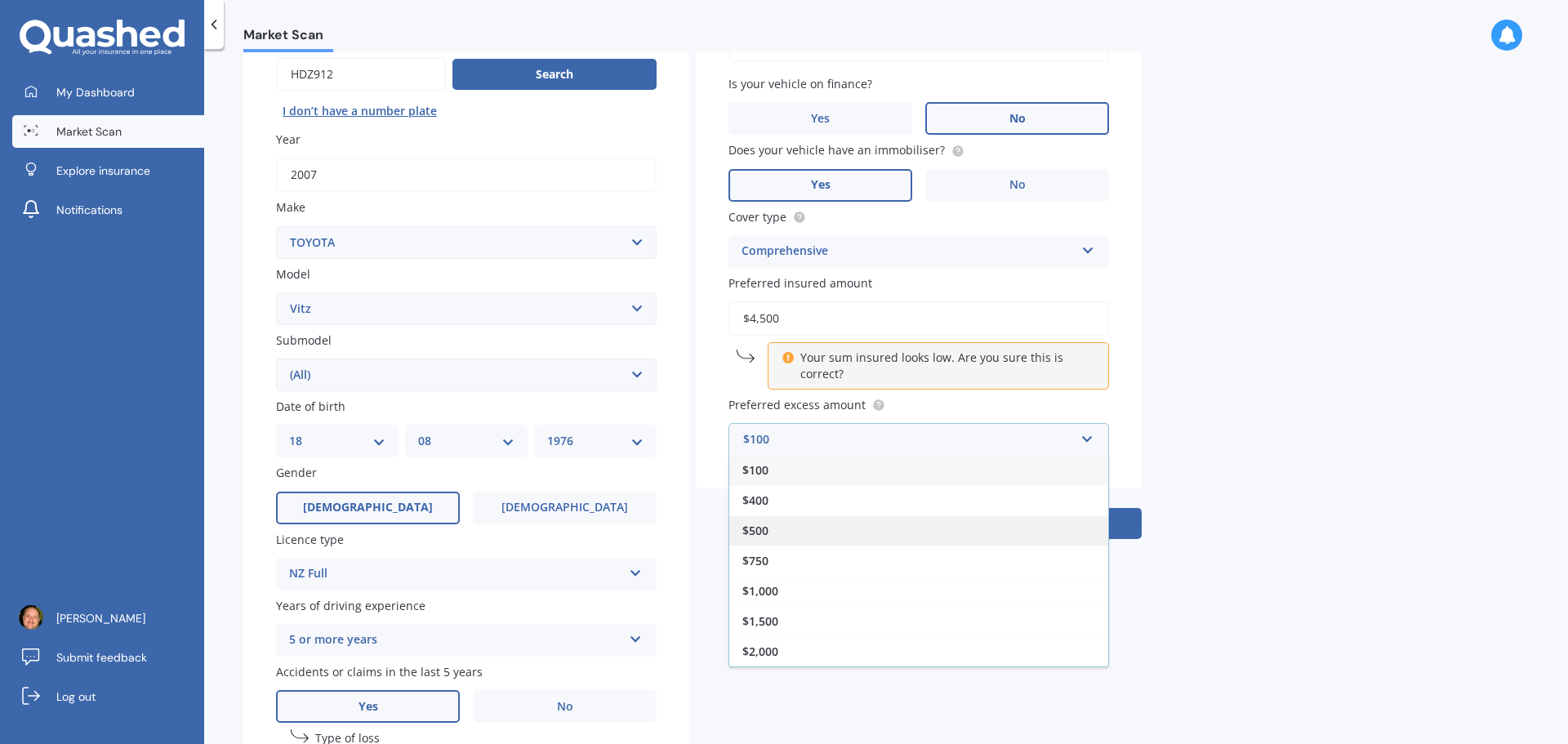
click at [822, 528] on div "$500" at bounding box center [918, 530] width 379 height 30
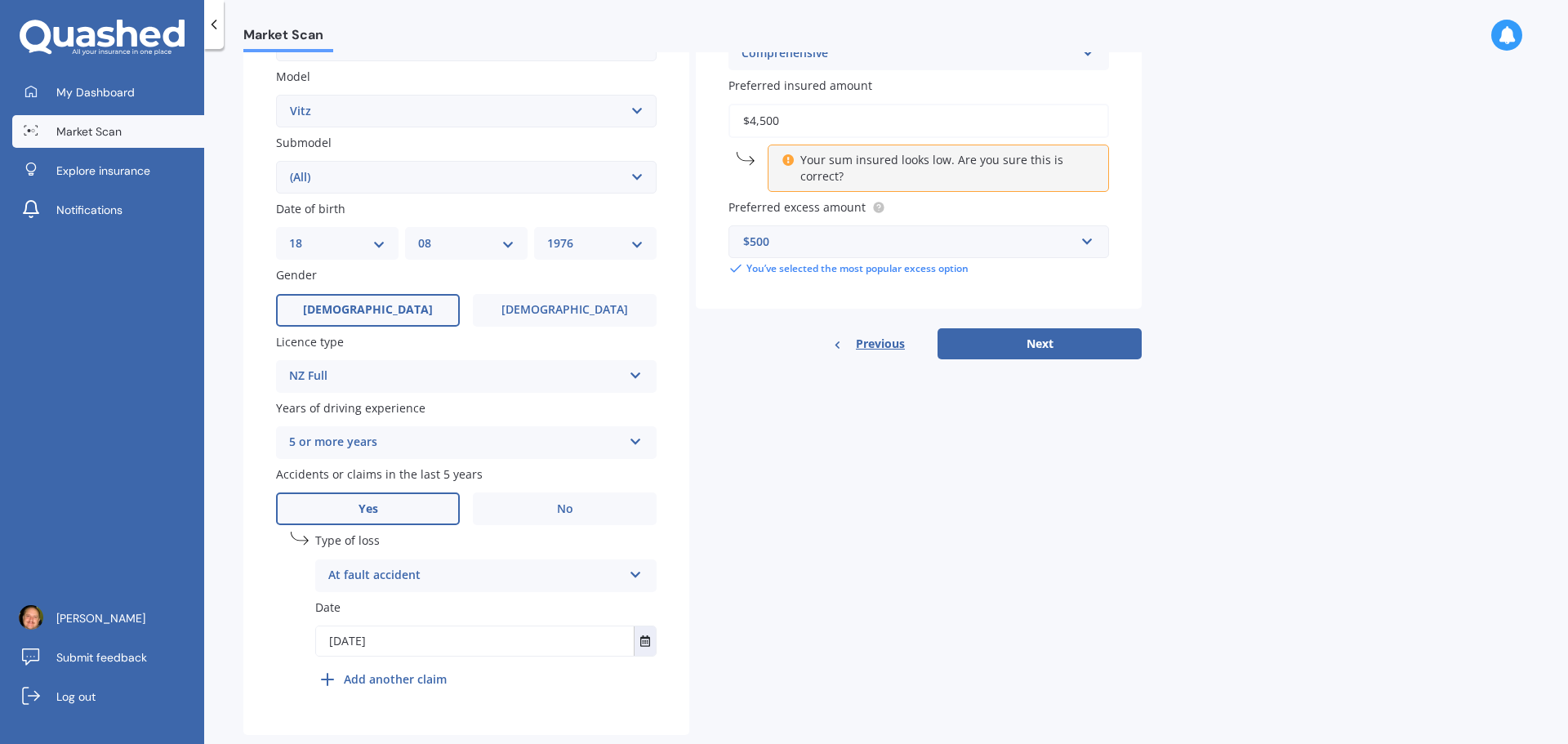
scroll to position [395, 0]
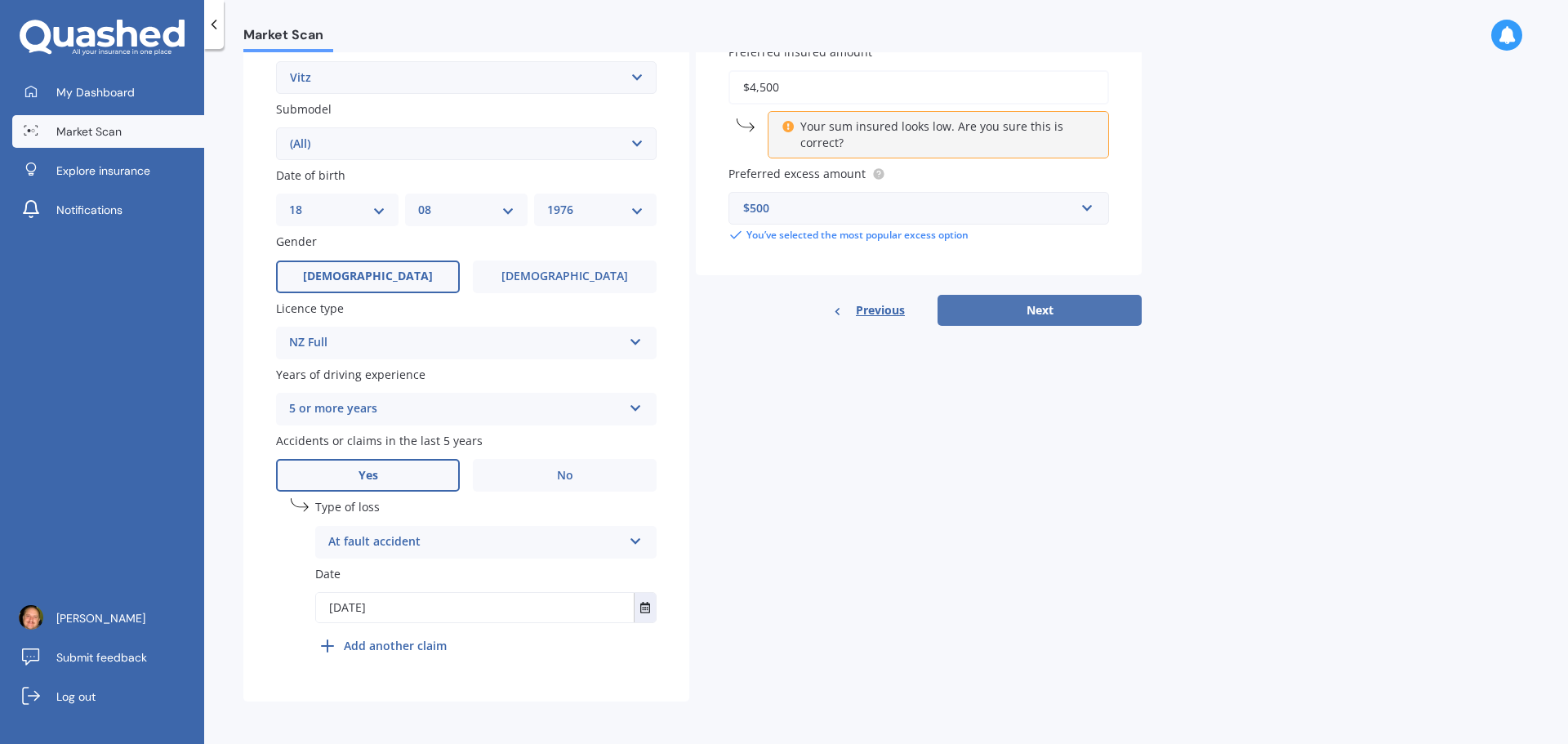
click at [1061, 318] on button "Next" at bounding box center [1040, 310] width 204 height 31
select select "18"
select select "08"
select select "1976"
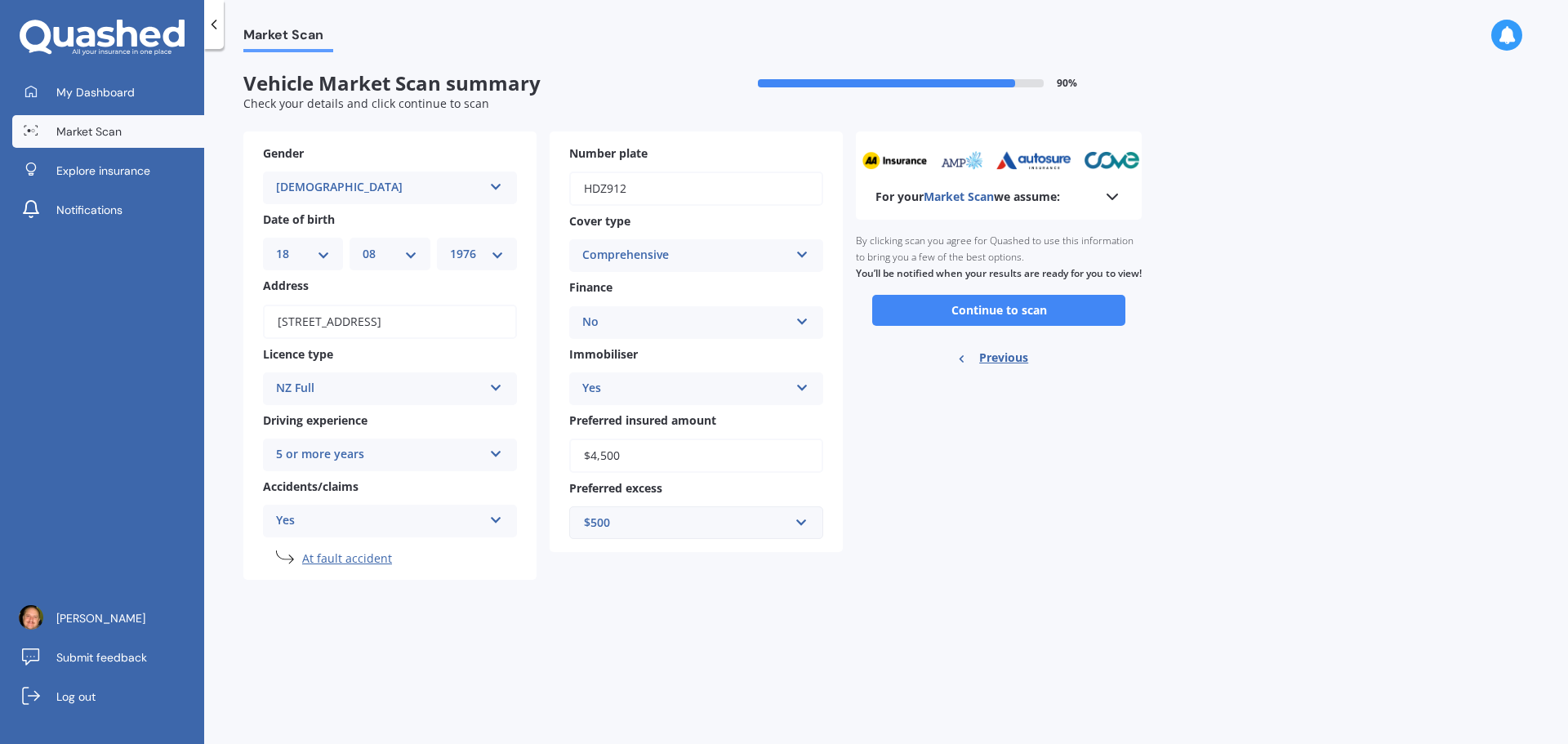
scroll to position [0, 0]
click at [1022, 325] on button "Continue to scan" at bounding box center [999, 310] width 253 height 31
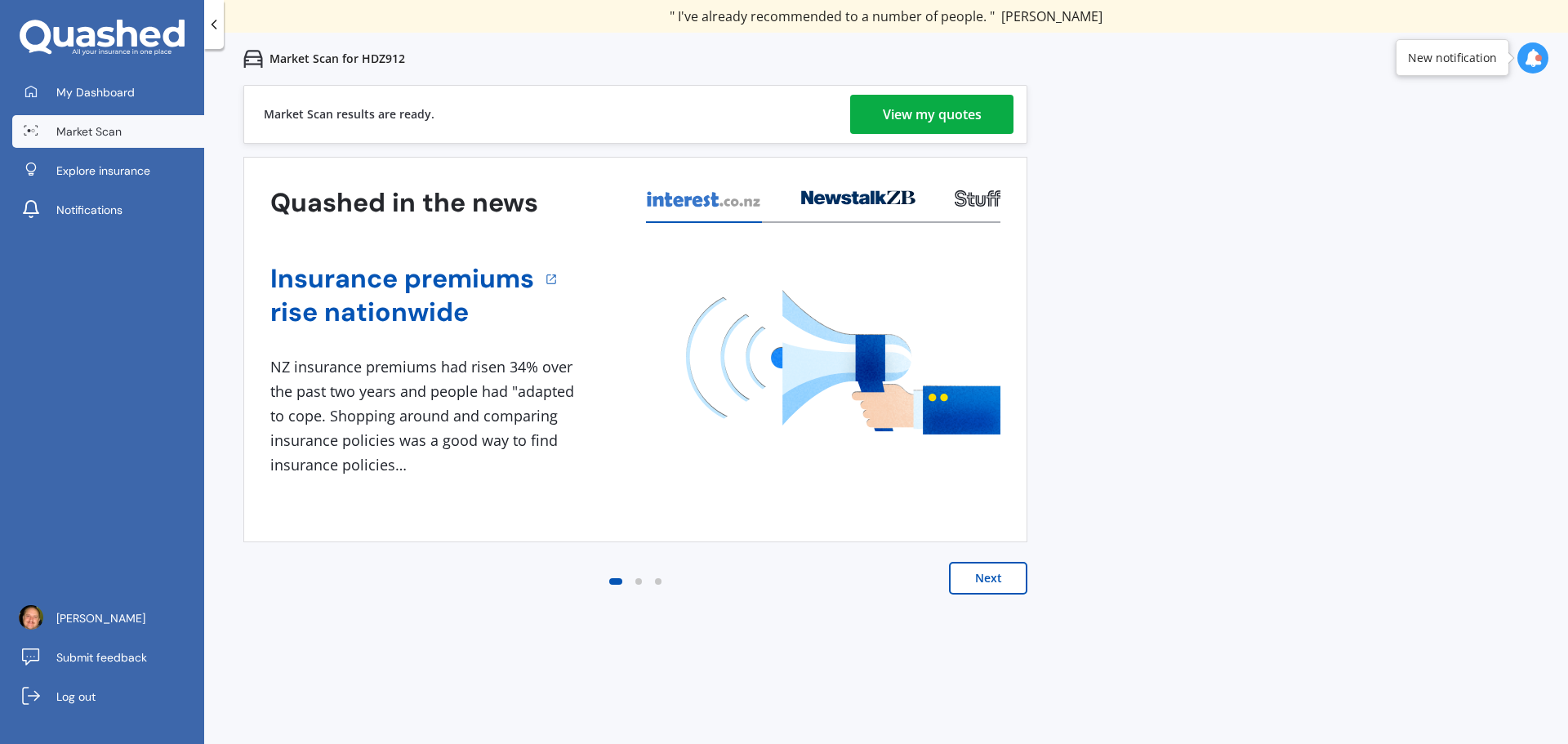
click at [920, 111] on div "View my quotes" at bounding box center [932, 115] width 98 height 39
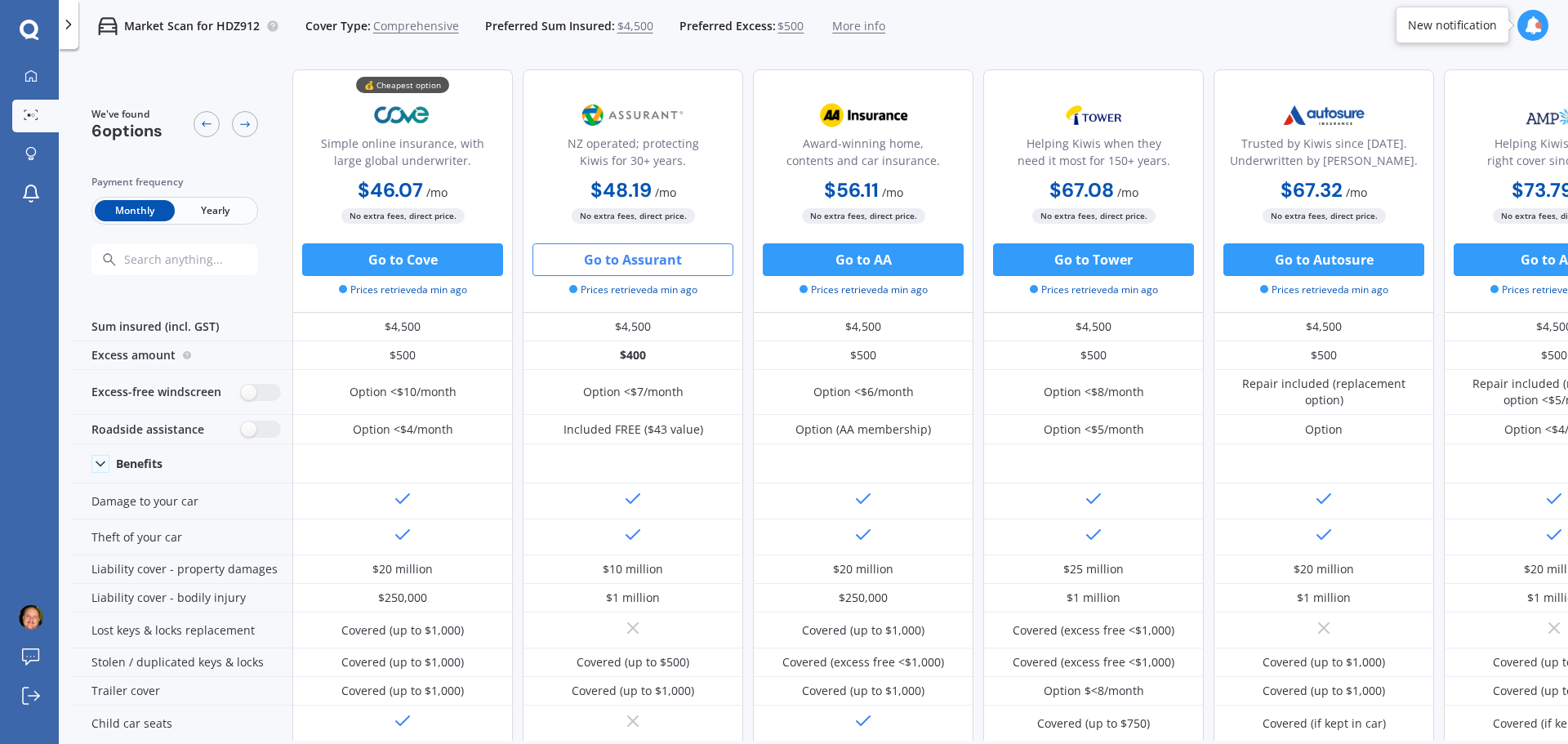
click at [635, 261] on button "Go to Assurant" at bounding box center [633, 259] width 201 height 33
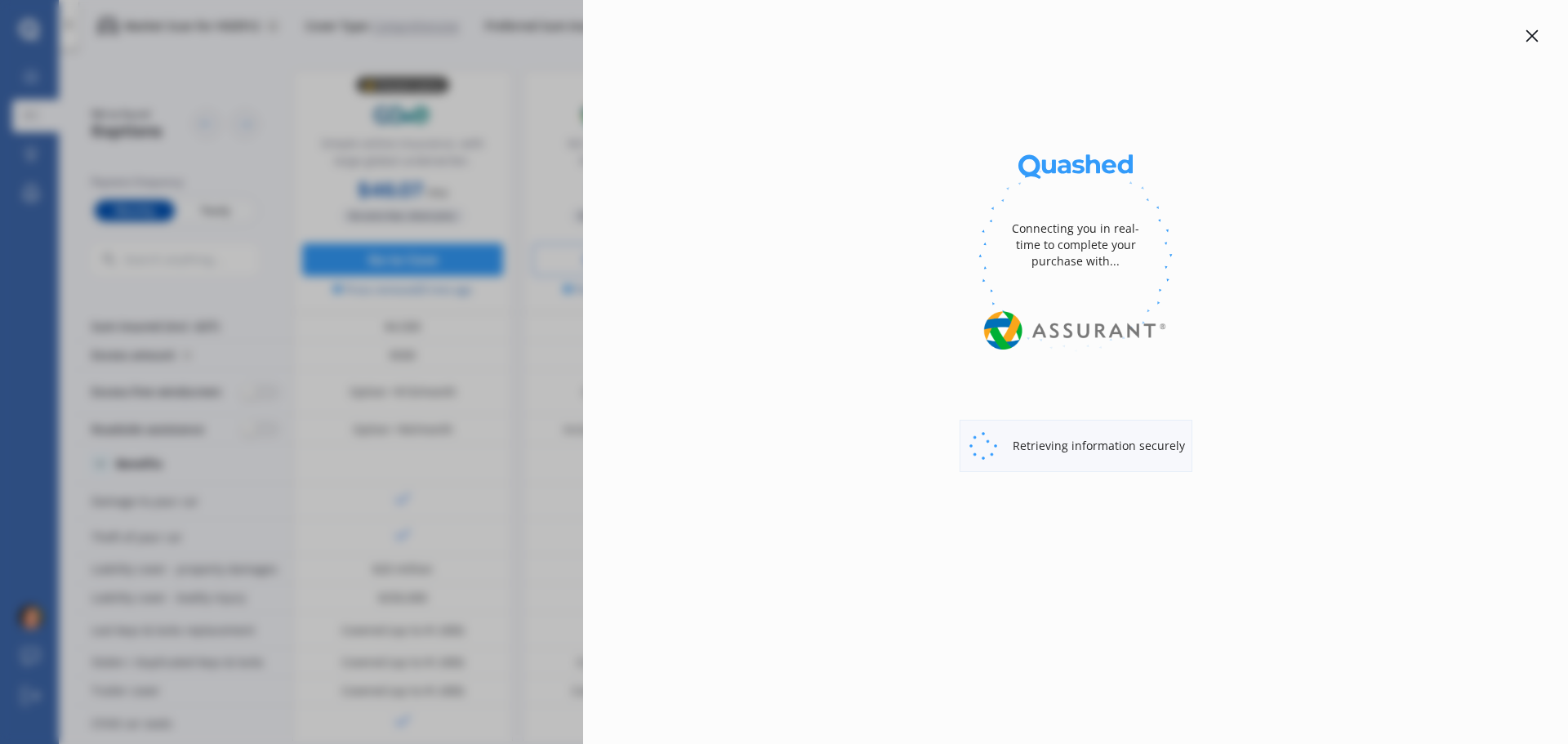
select select "Monthly"
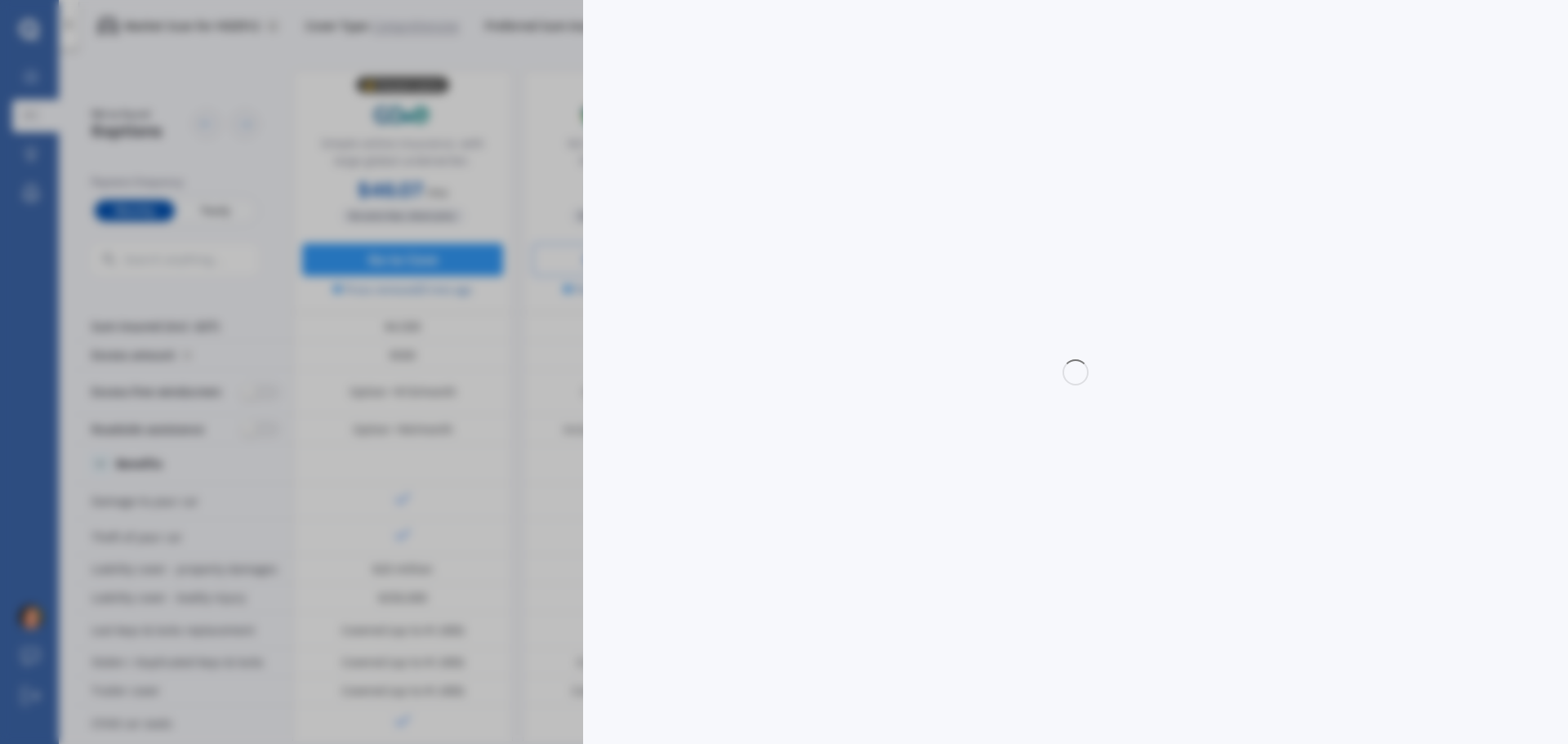
select select "full"
select select "0"
select select "Canterbury"
select select "TOYOTA"
select select "VITZ"
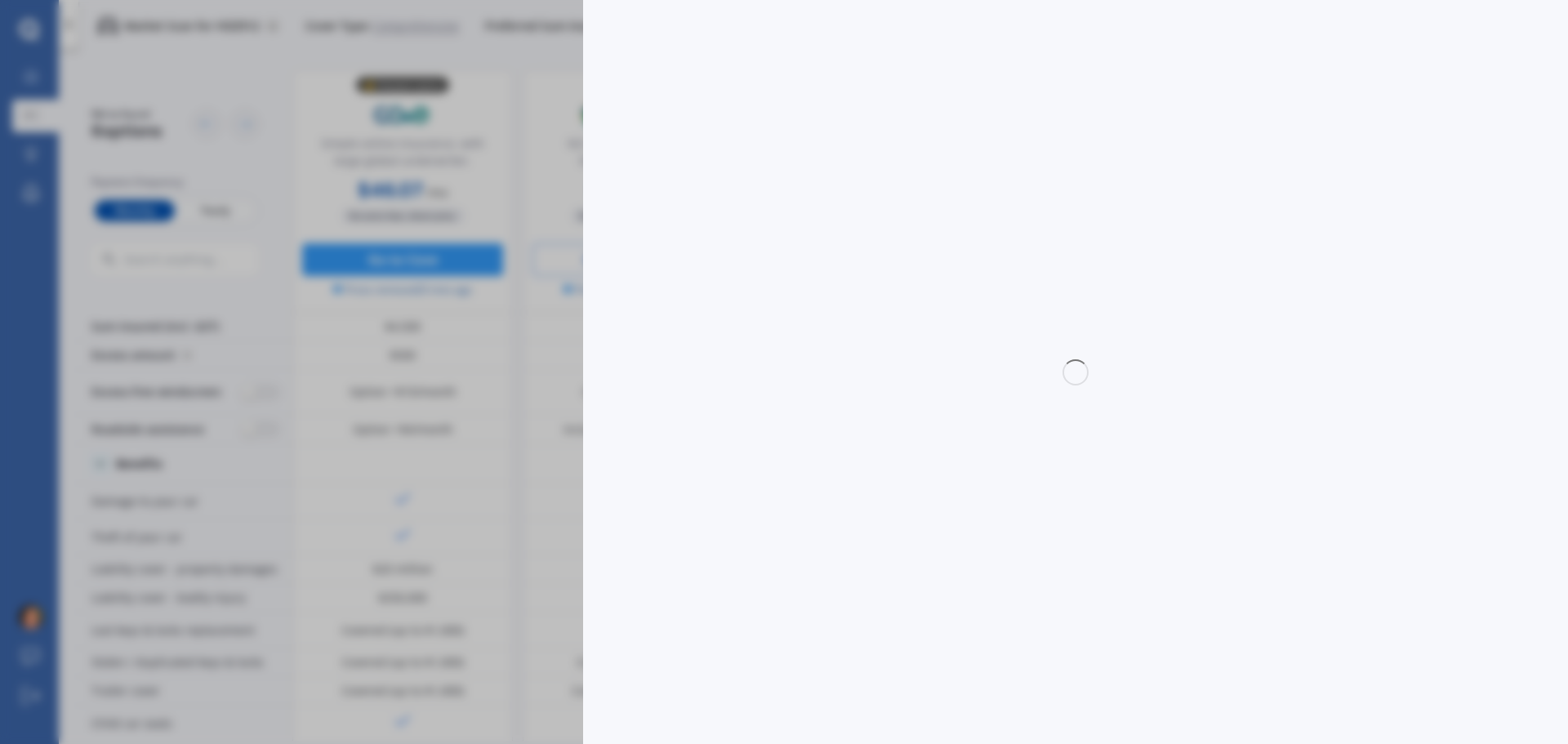
select select "(ALL)"
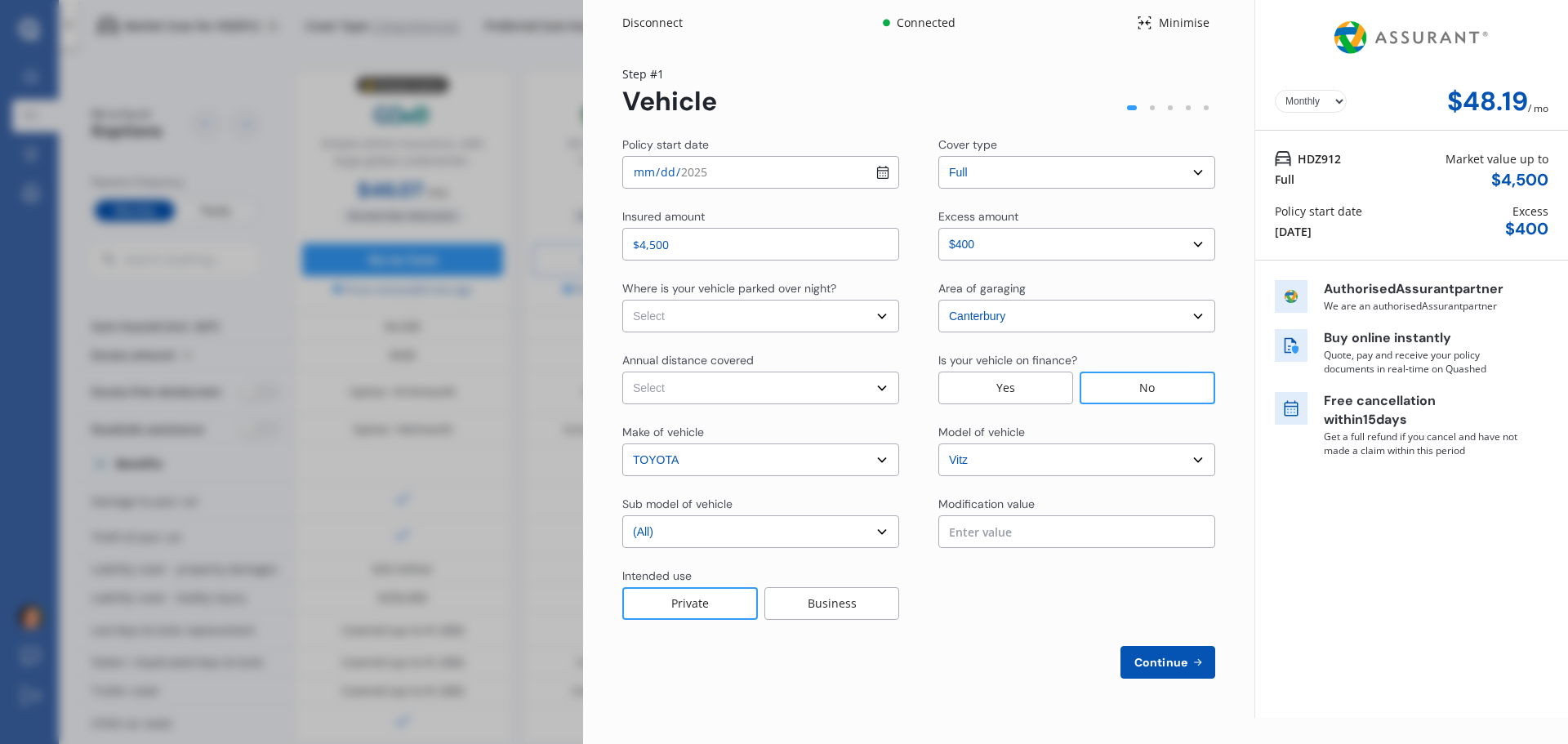
click at [879, 320] on select "Select In a garage On own property On street or road" at bounding box center [760, 316] width 277 height 33
select select "On street or road"
click at [623, 300] on select "Select In a garage On own property On street or road" at bounding box center [760, 316] width 277 height 33
click at [881, 392] on select "Select Low (less than 15,000km per year) Average (15,000-30,000km per year) Hig…" at bounding box center [760, 388] width 277 height 33
select select "15000"
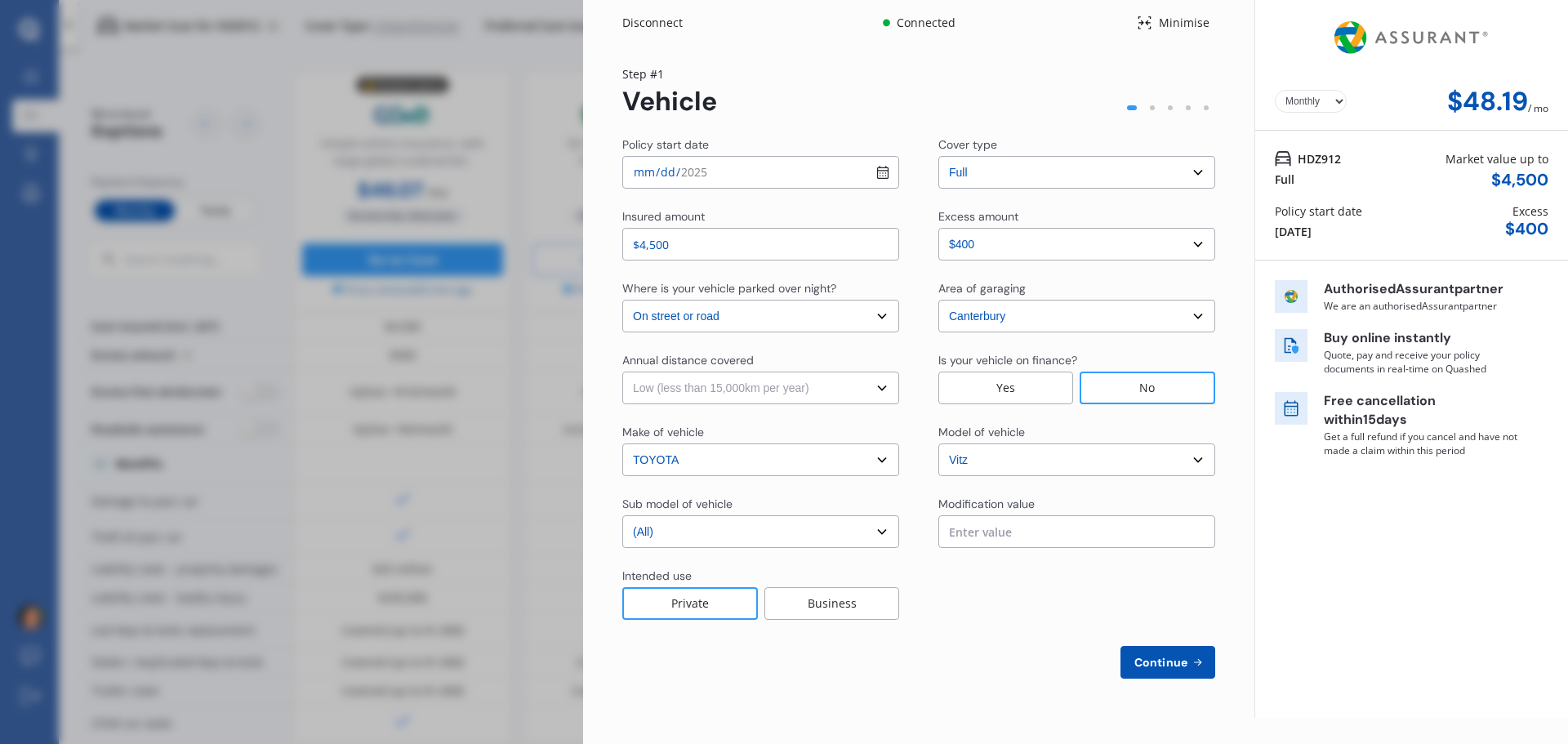
click at [623, 372] on select "Select Low (less than 15,000km per year) Average (15,000-30,000km per year) Hig…" at bounding box center [760, 388] width 277 height 33
click at [1177, 662] on span "Continue" at bounding box center [1161, 662] width 60 height 13
select select "Mr"
select select "18"
select select "08"
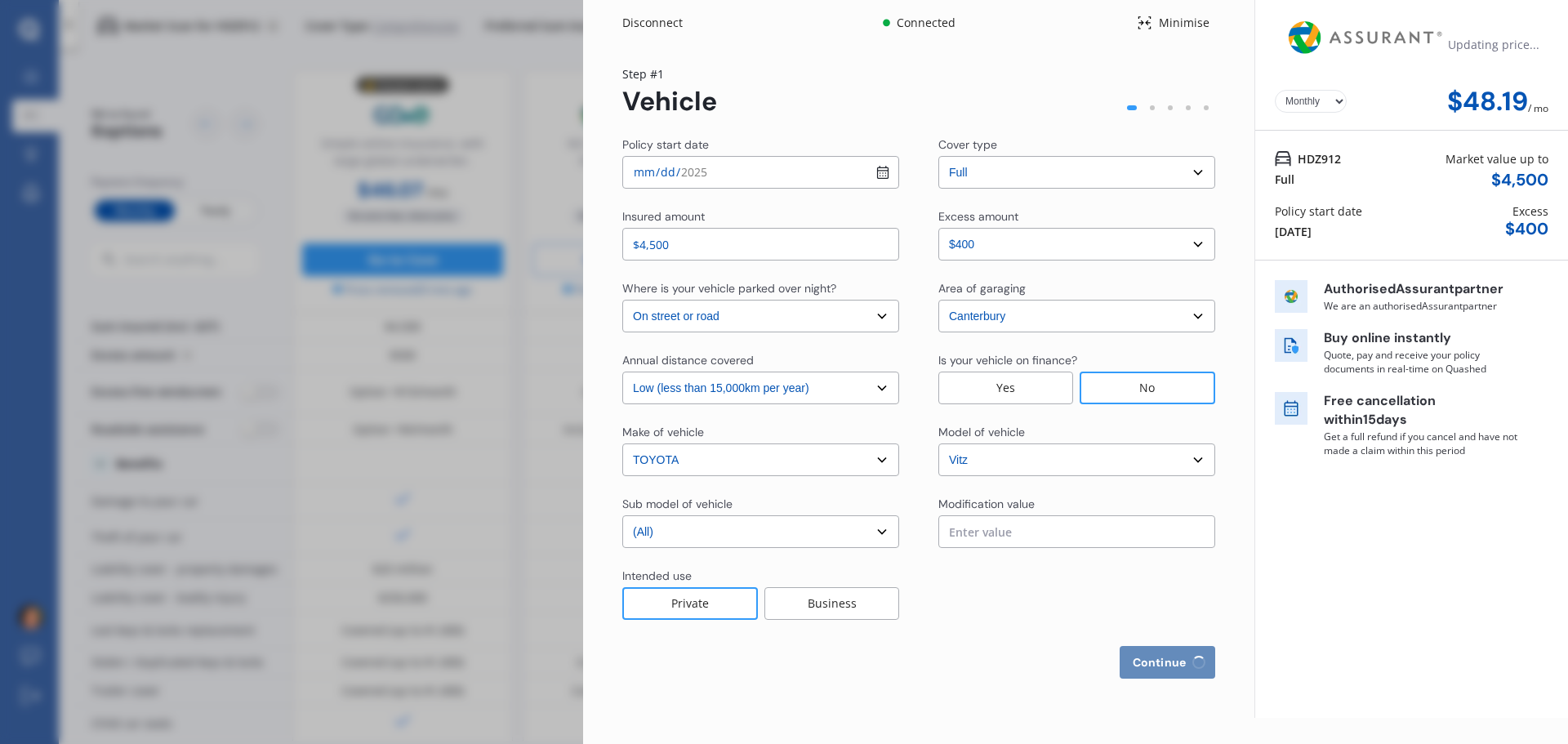
select select "1976"
select select "full"
select select "more than 4 years"
select select "[GEOGRAPHIC_DATA]"
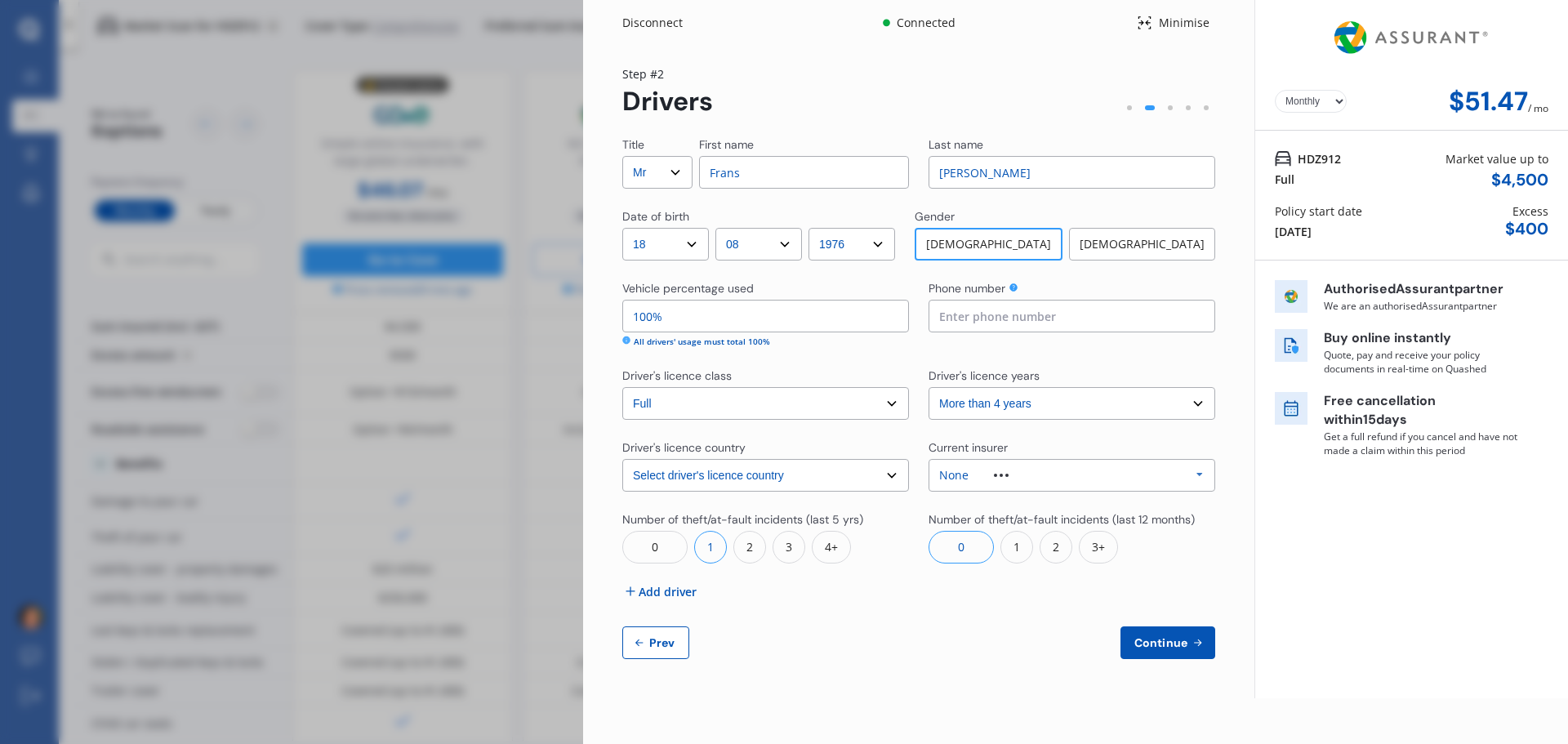
click at [1201, 476] on icon at bounding box center [1199, 474] width 25 height 30
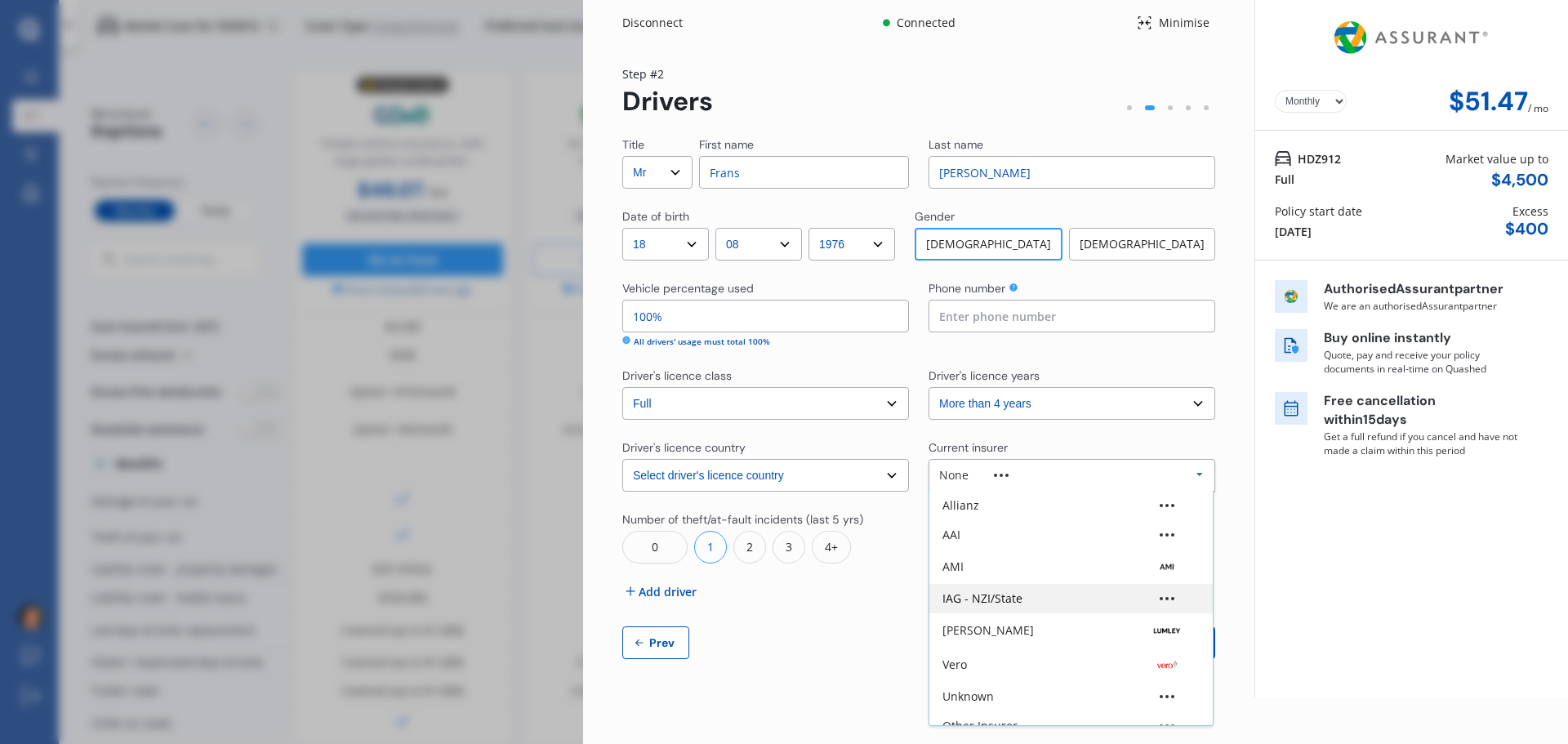
click at [981, 595] on div "IAG - NZI/State" at bounding box center [981, 598] width 80 height 11
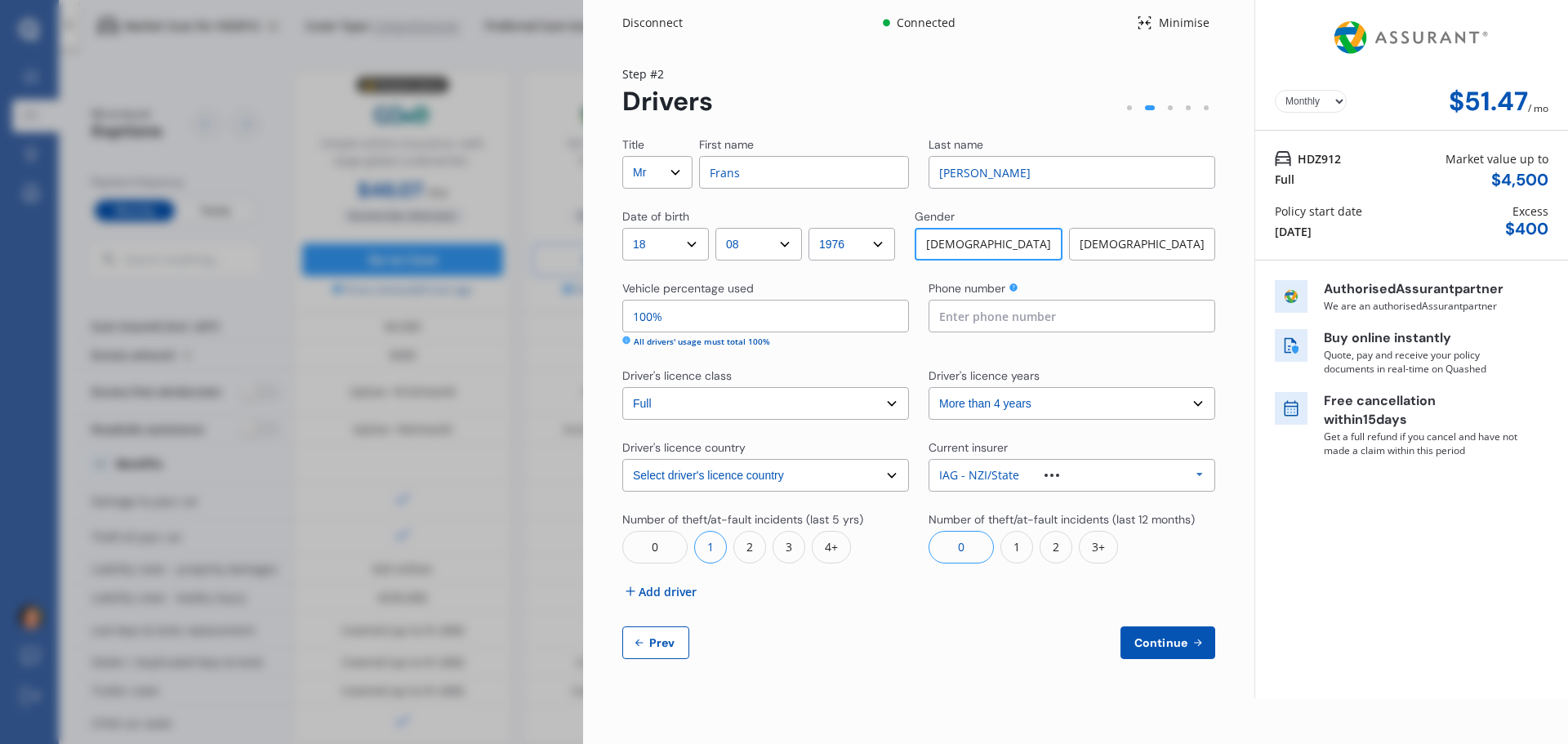
click at [1182, 643] on span "Continue" at bounding box center [1161, 642] width 60 height 13
click at [992, 316] on input at bounding box center [1071, 316] width 287 height 33
type input "0225957279"
click at [1173, 640] on span "Continue" at bounding box center [1161, 642] width 60 height 13
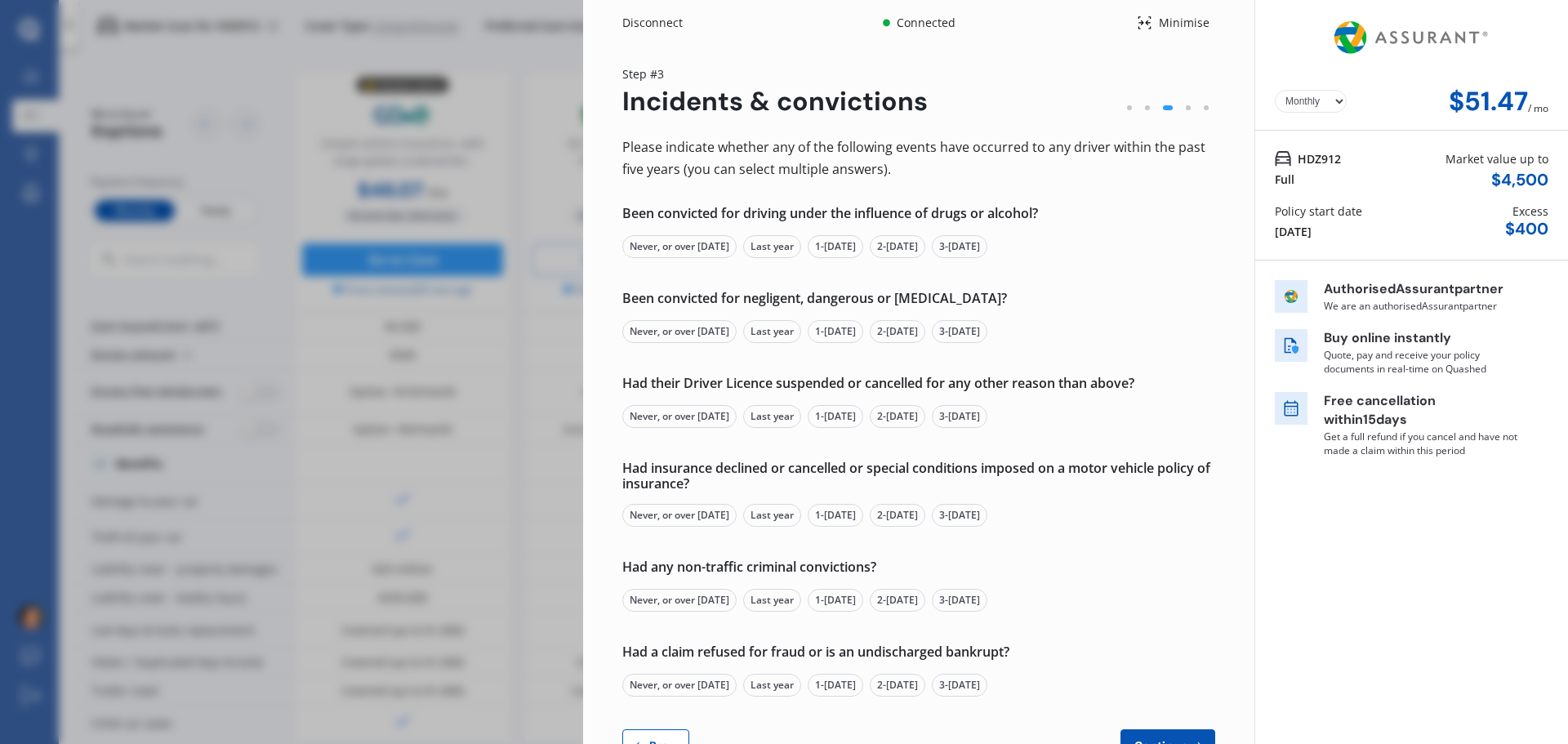
click at [701, 247] on div "Never, or over [DATE]" at bounding box center [679, 247] width 114 height 23
click at [682, 330] on div "Never, or over [DATE]" at bounding box center [679, 331] width 114 height 23
click at [676, 417] on div "Never, or over [DATE]" at bounding box center [679, 416] width 114 height 23
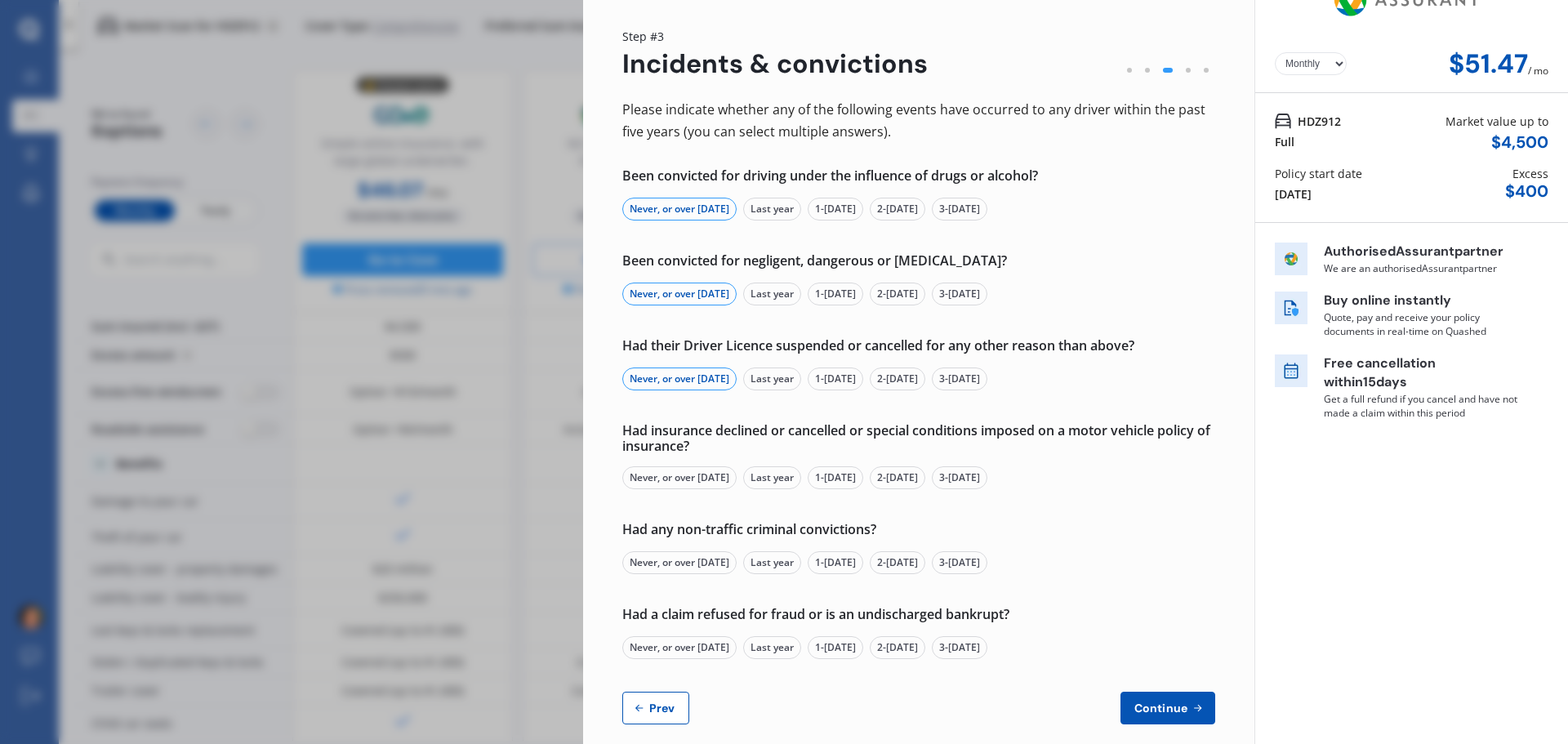
scroll to position [57, 0]
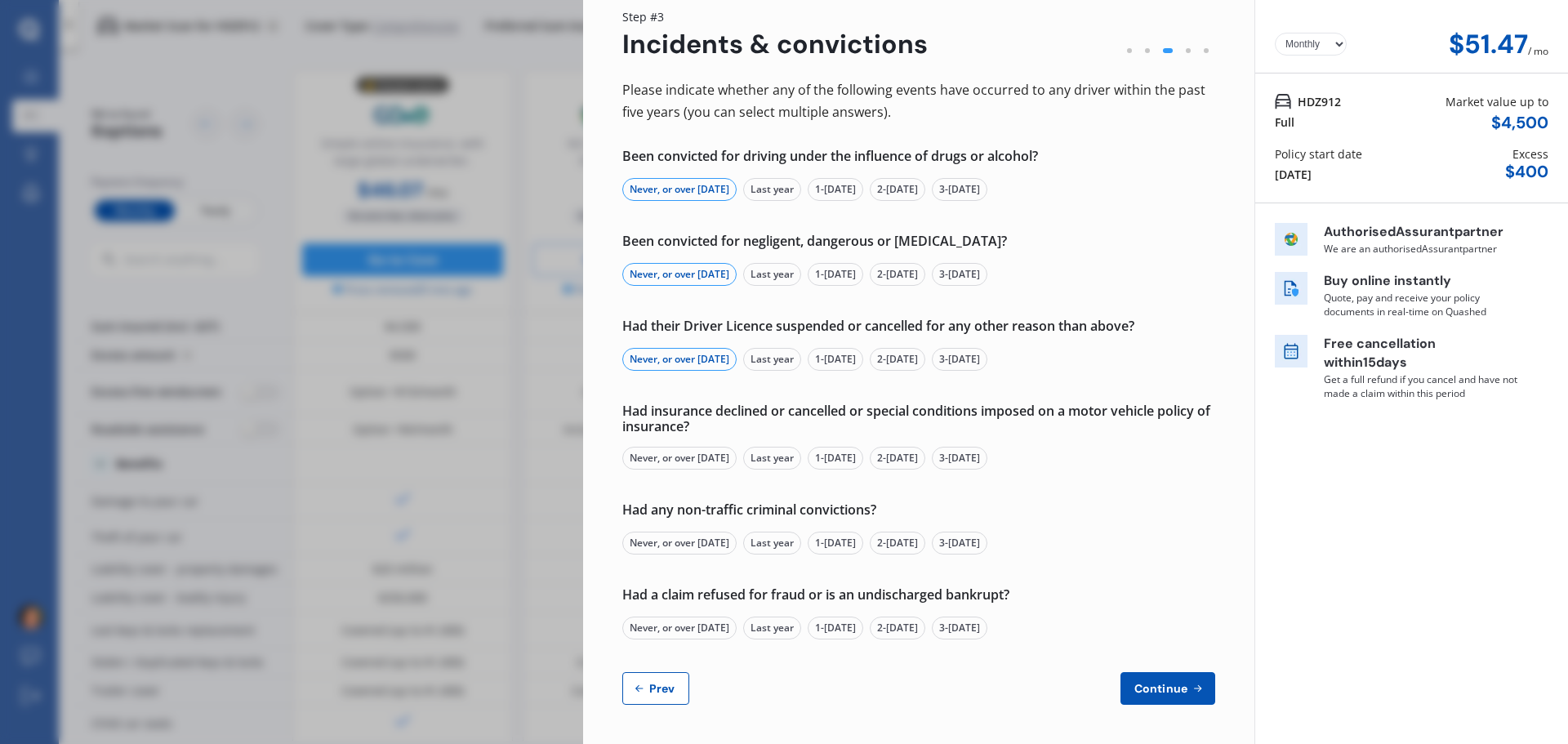
click at [681, 455] on div "Never, or over [DATE]" at bounding box center [679, 458] width 114 height 23
click at [693, 539] on div "Never, or over [DATE]" at bounding box center [679, 543] width 114 height 23
click at [693, 629] on div "Never, or over [DATE]" at bounding box center [679, 628] width 114 height 23
click at [1172, 685] on span "Continue" at bounding box center [1161, 687] width 60 height 13
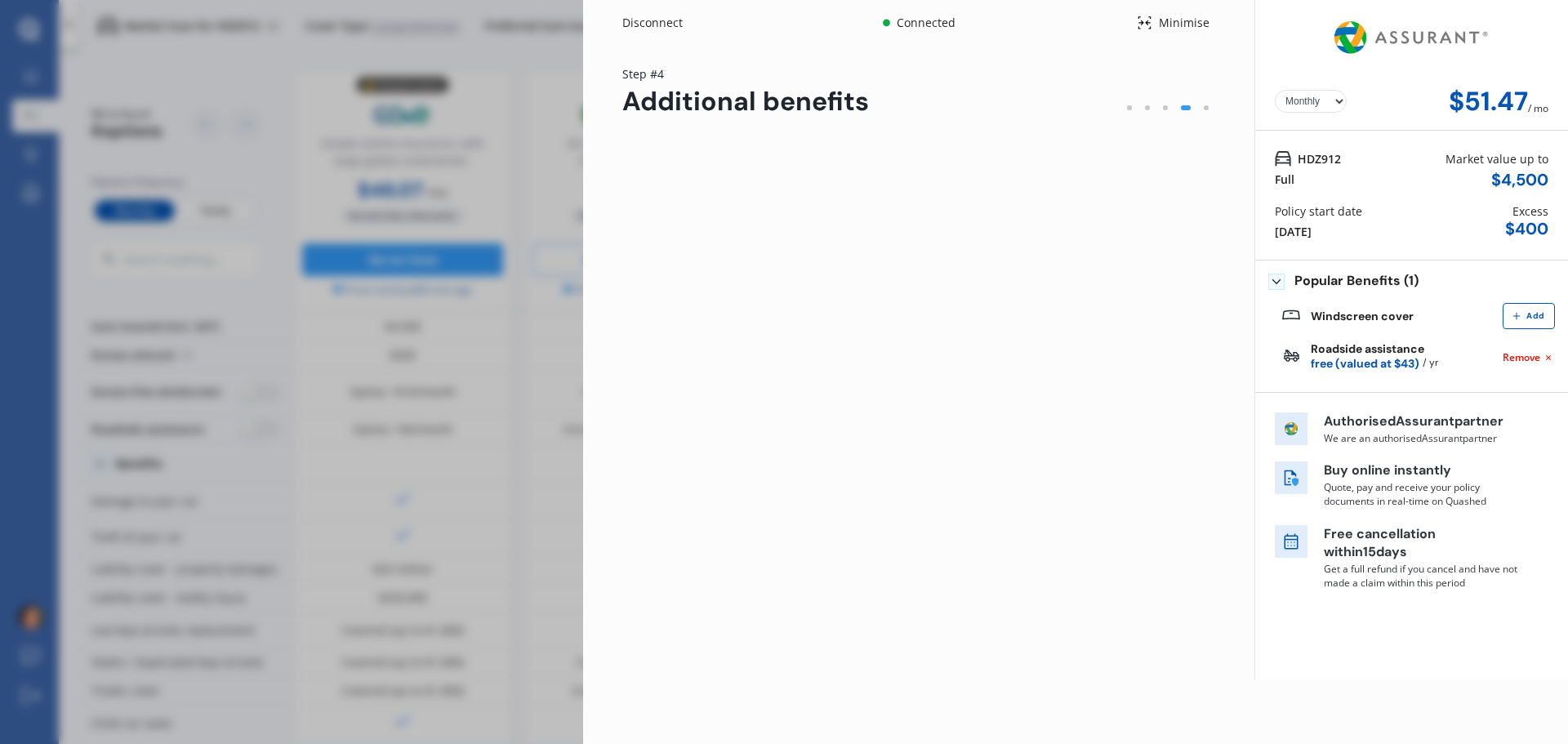
scroll to position [0, 0]
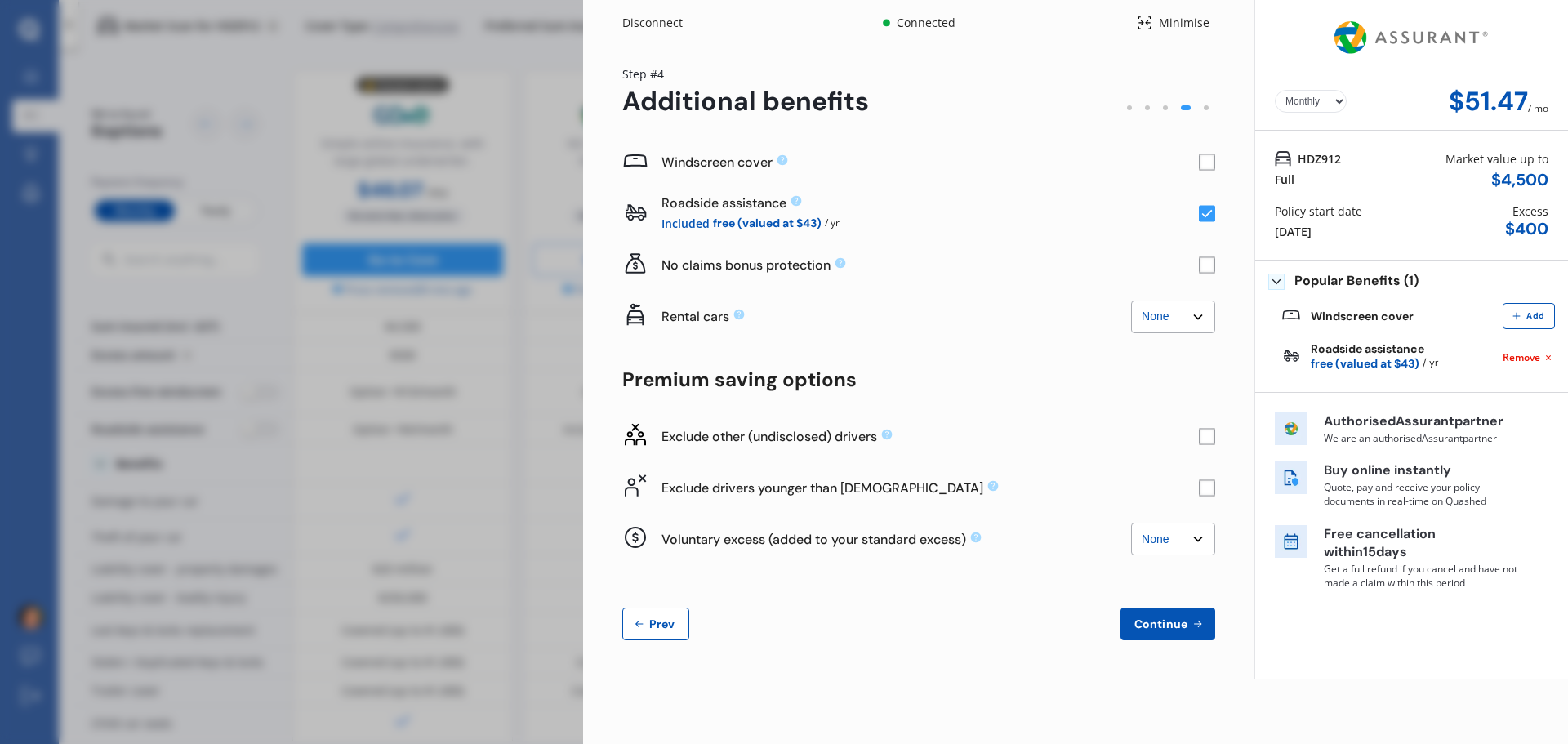
click at [1207, 162] on rect at bounding box center [1207, 162] width 16 height 16
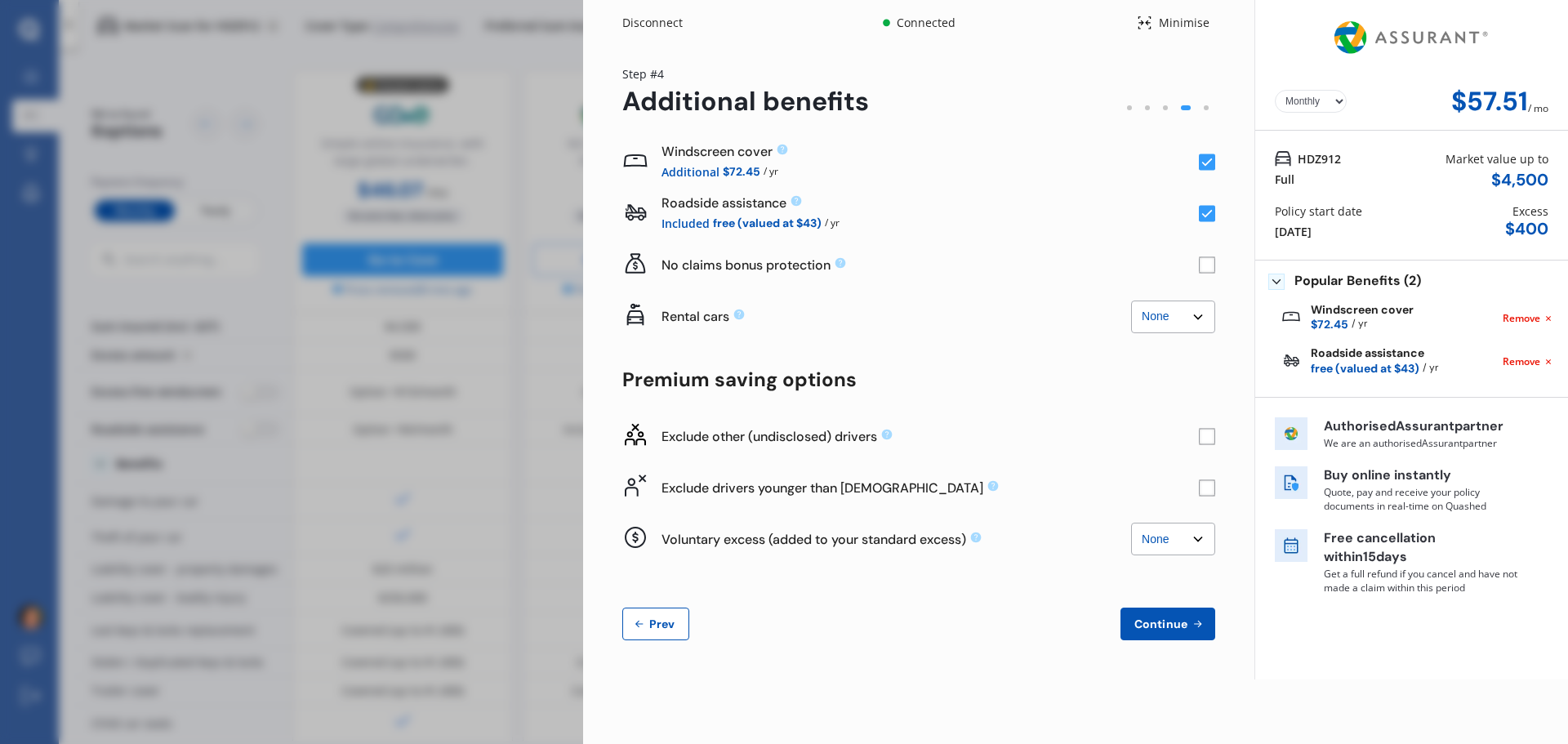
click at [656, 20] on div "Disconnect" at bounding box center [662, 22] width 79 height 16
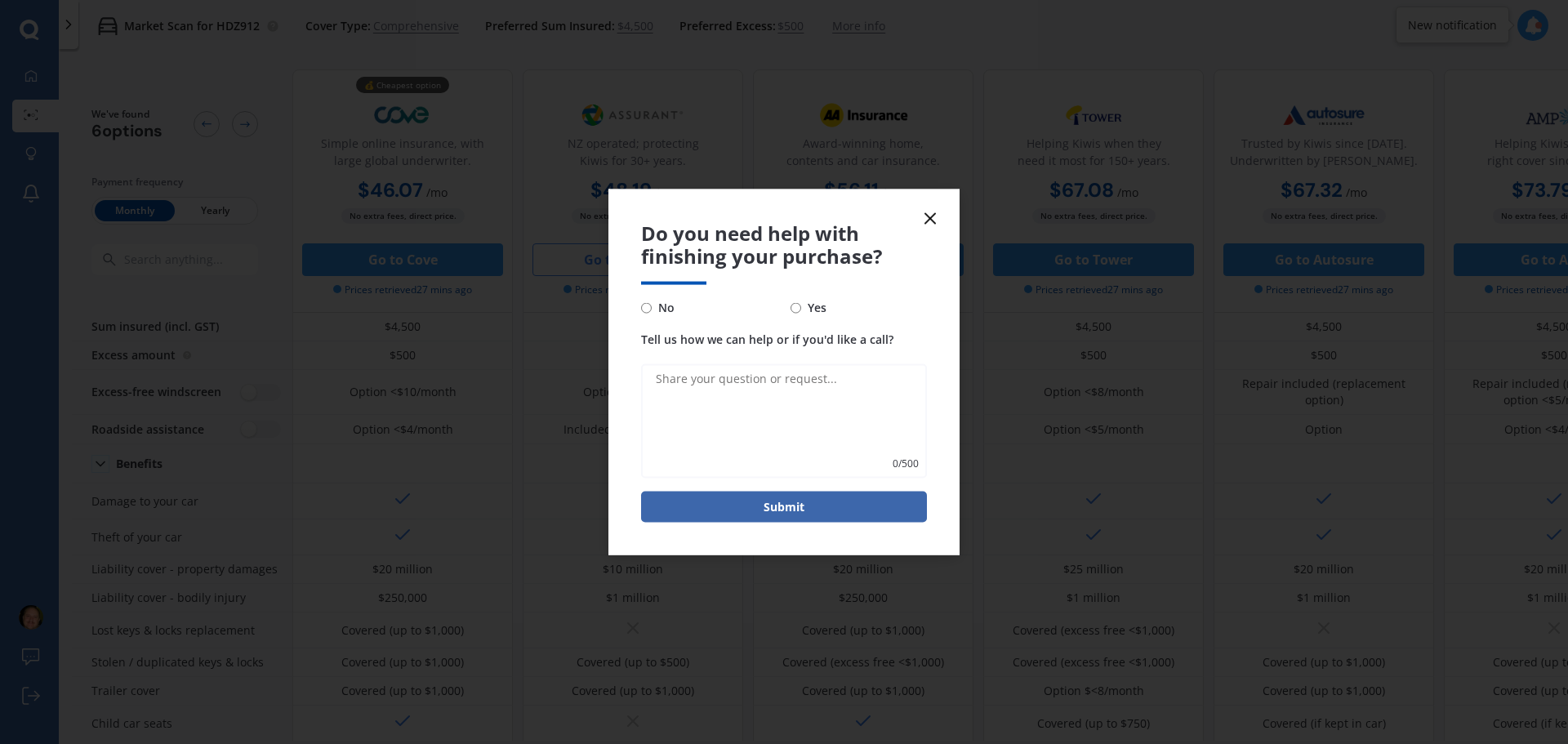
click at [646, 307] on input "No" at bounding box center [646, 307] width 10 height 10
radio input "true"
click at [833, 508] on button "Submit" at bounding box center [784, 507] width 286 height 31
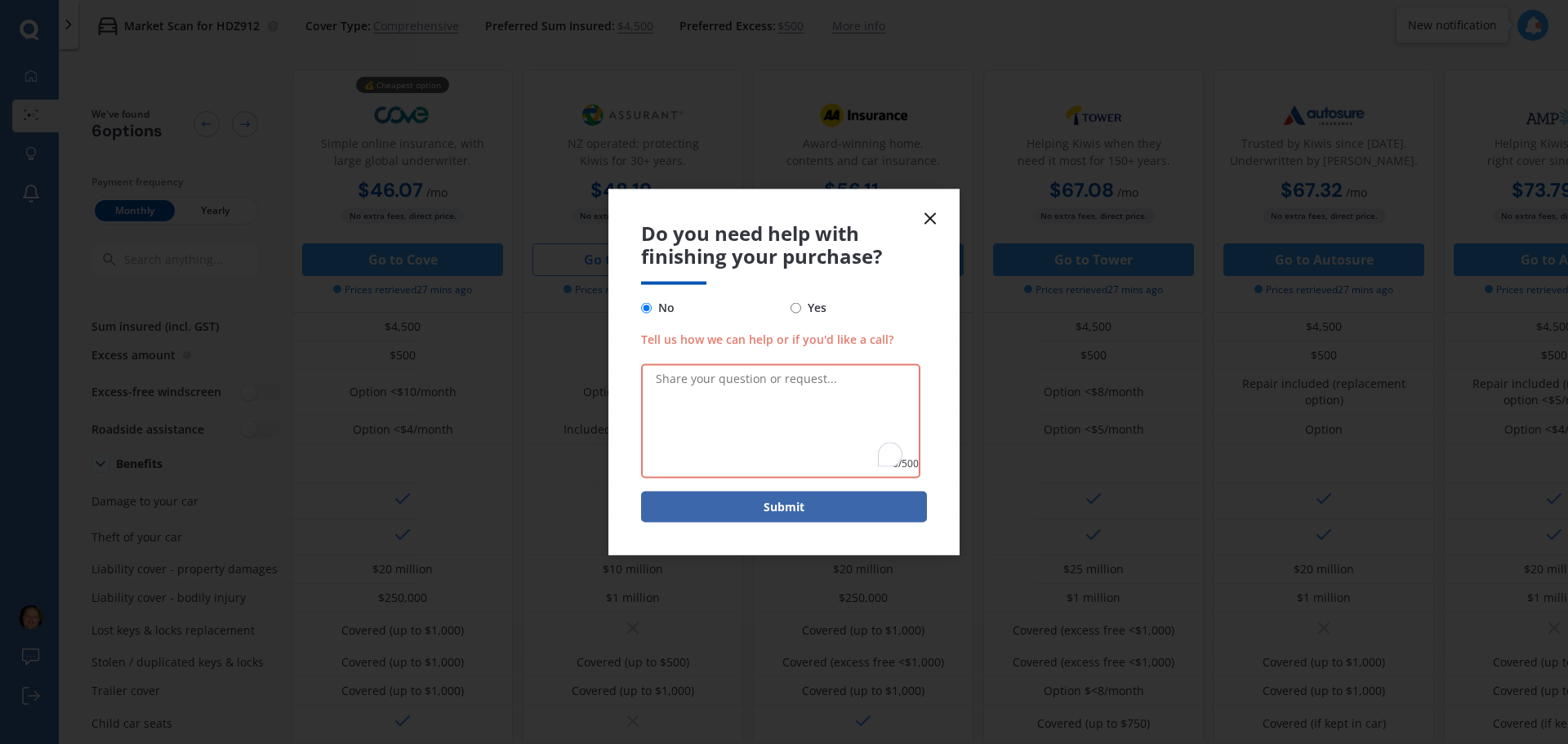
click at [931, 219] on line at bounding box center [929, 217] width 9 height 9
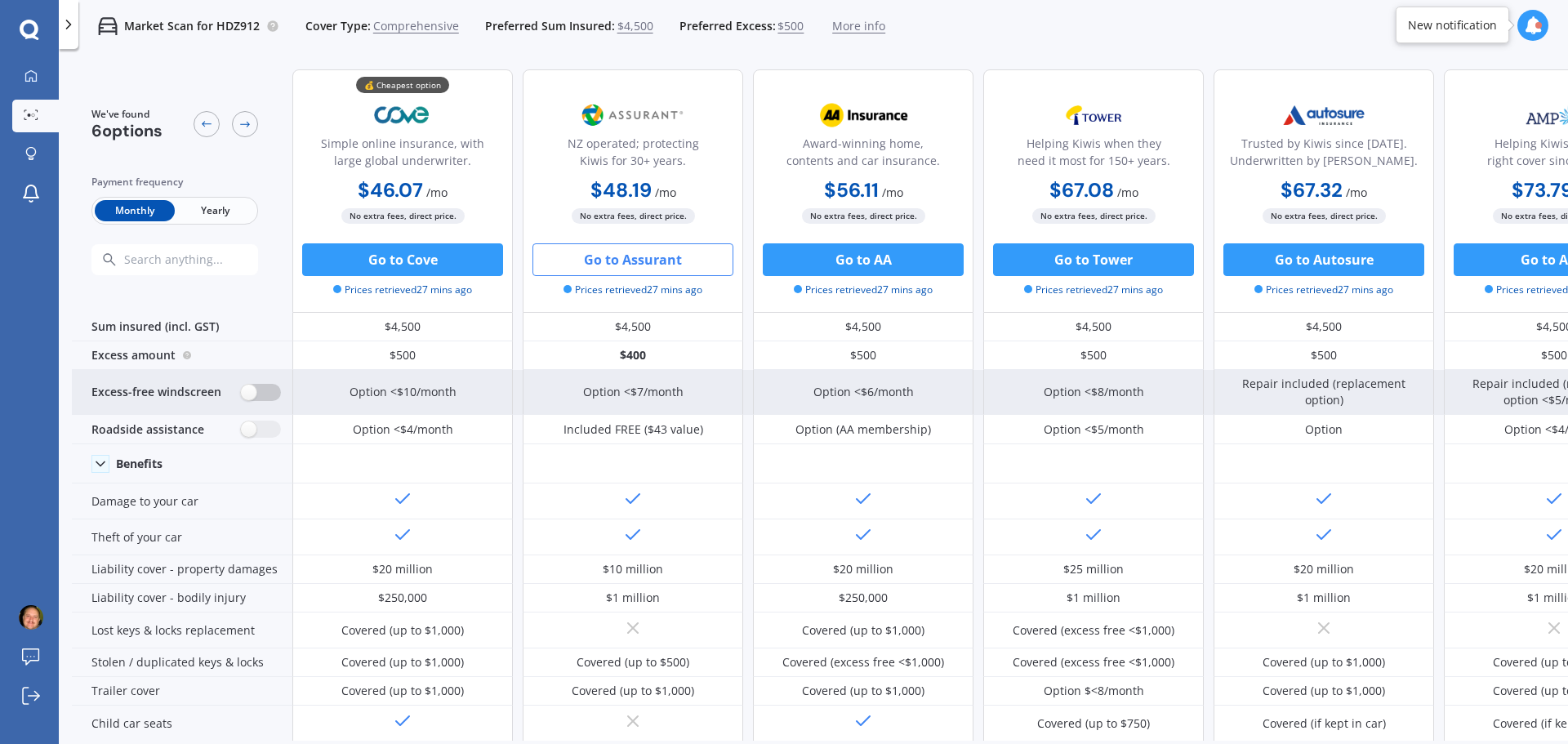
click at [270, 395] on label at bounding box center [260, 392] width 40 height 17
radio input "true"
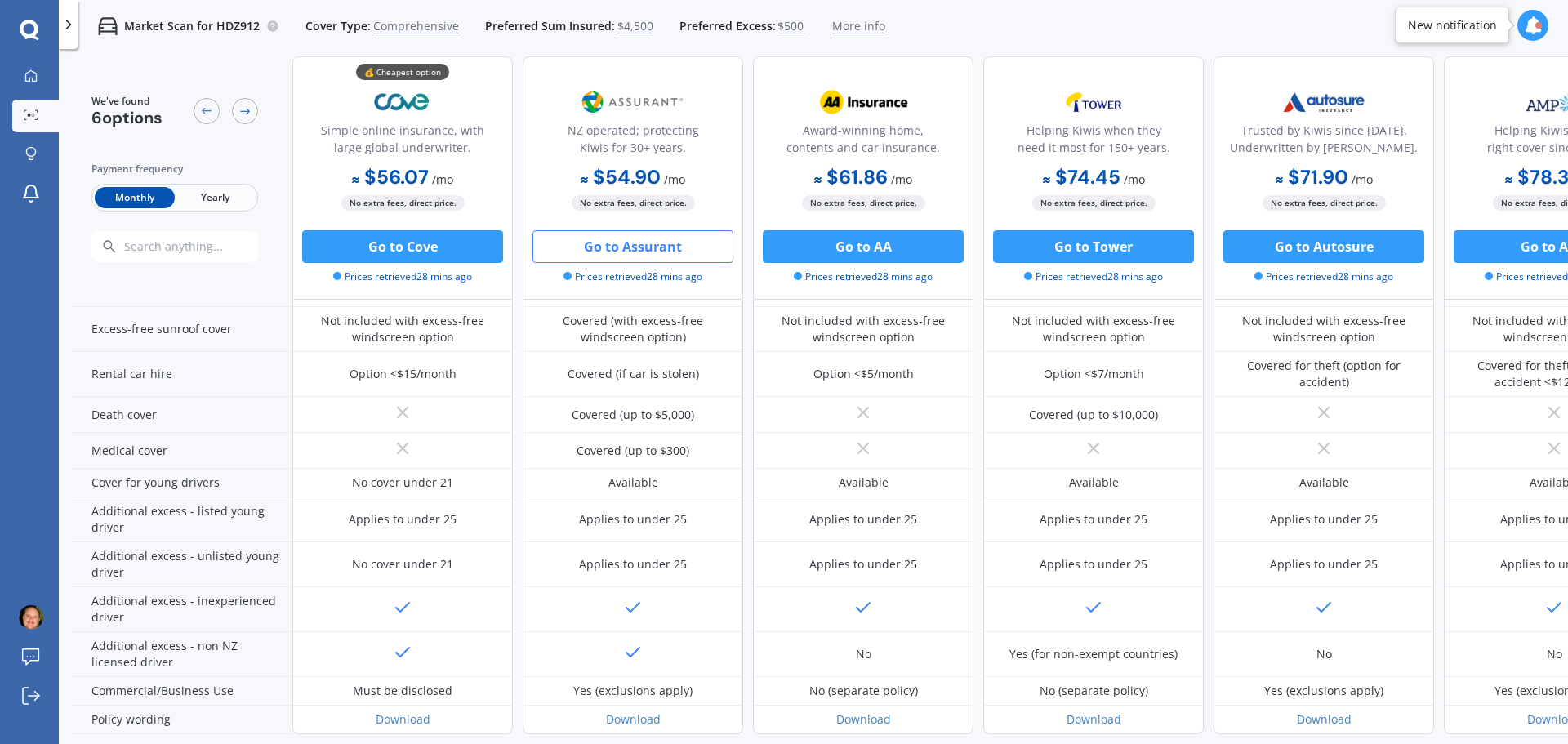
scroll to position [734, 0]
